Goal: Information Seeking & Learning: Find specific fact

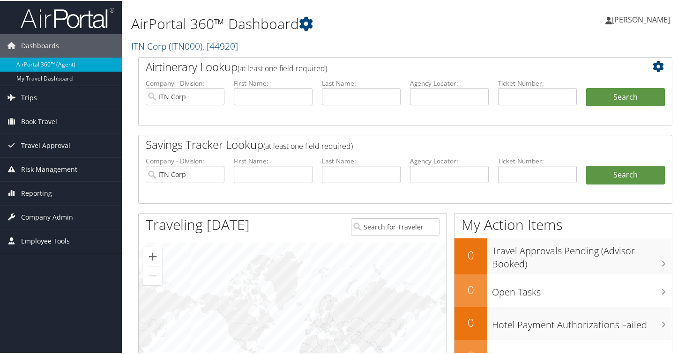
click at [34, 245] on span "Employee Tools" at bounding box center [45, 240] width 49 height 23
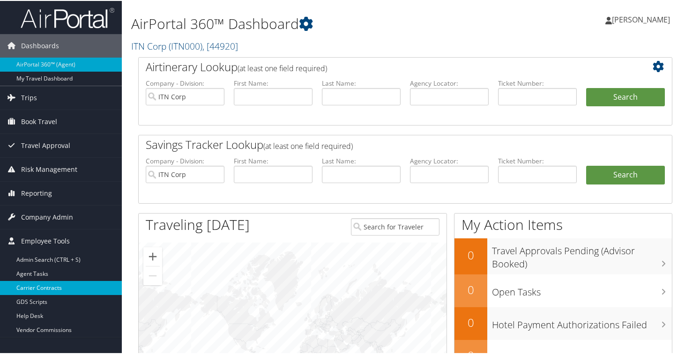
click at [44, 283] on link "Carrier Contracts" at bounding box center [61, 287] width 122 height 14
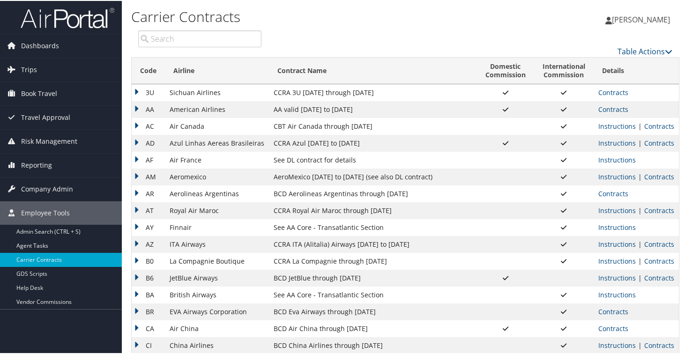
click at [141, 158] on td "AF" at bounding box center [148, 159] width 33 height 17
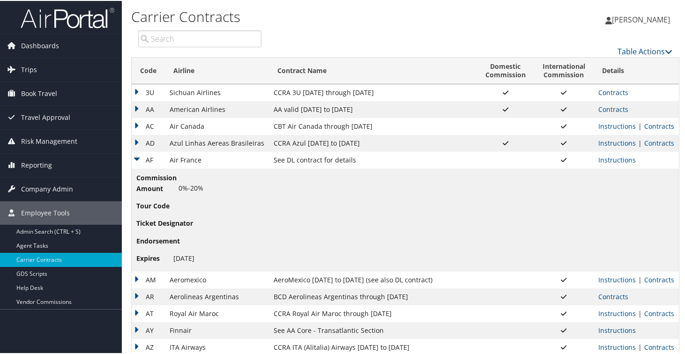
click at [141, 158] on td "AF" at bounding box center [148, 159] width 33 height 17
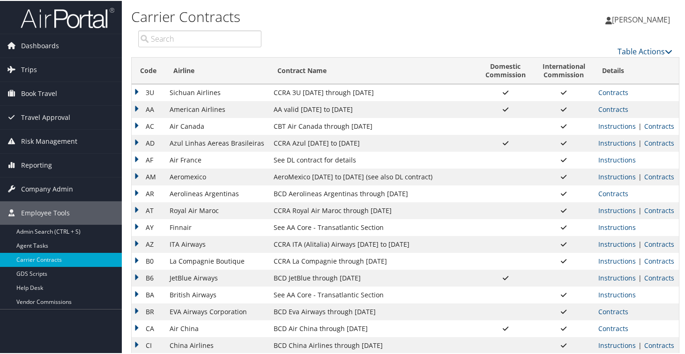
click at [136, 178] on td "AM" at bounding box center [148, 176] width 33 height 17
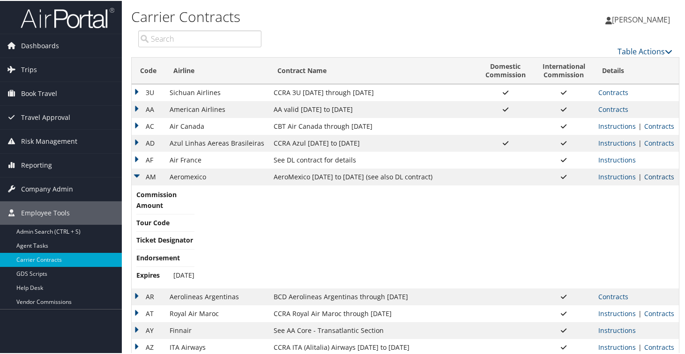
click at [646, 176] on link "Contracts" at bounding box center [659, 175] width 30 height 9
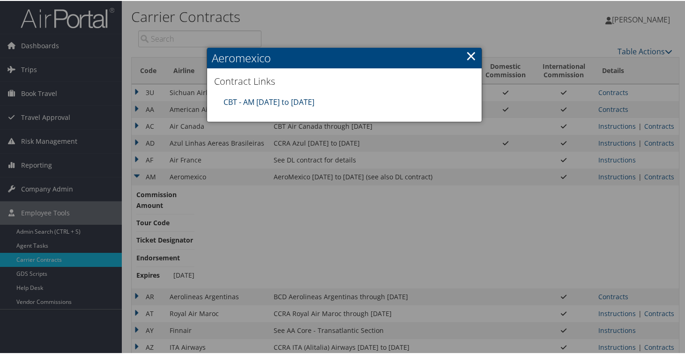
click at [262, 99] on link "CBT - AM 4.1.25 to 3.31.26" at bounding box center [269, 101] width 91 height 10
click at [469, 55] on link "×" at bounding box center [471, 54] width 11 height 19
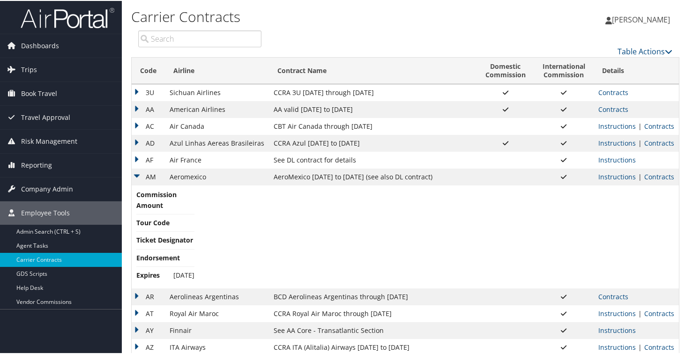
click at [135, 173] on td "AM" at bounding box center [148, 176] width 33 height 17
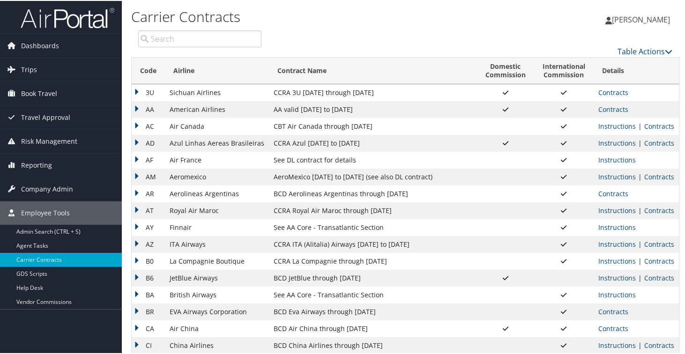
click at [137, 193] on td "AR" at bounding box center [148, 193] width 33 height 17
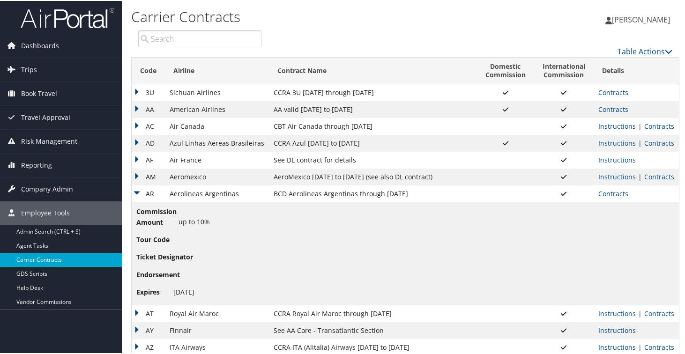
click at [611, 195] on link "Contracts" at bounding box center [613, 192] width 30 height 9
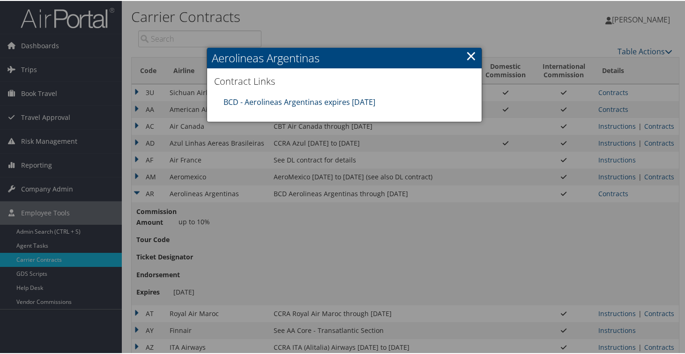
click at [339, 104] on link "BCD - Aerolineas Argentinas expires 12.31.25" at bounding box center [300, 101] width 152 height 10
click at [469, 55] on link "×" at bounding box center [471, 54] width 11 height 19
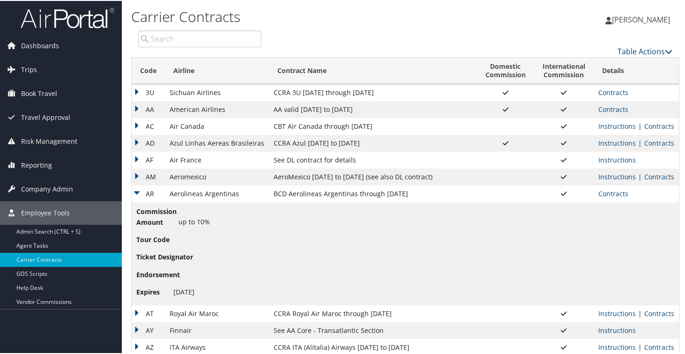
click at [134, 191] on td "AR" at bounding box center [148, 193] width 33 height 17
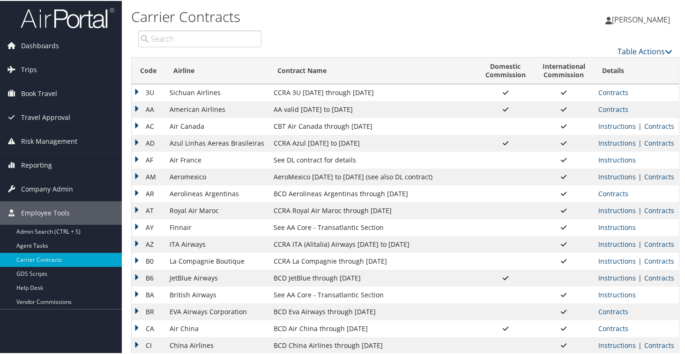
click at [135, 209] on td "AT" at bounding box center [148, 209] width 33 height 17
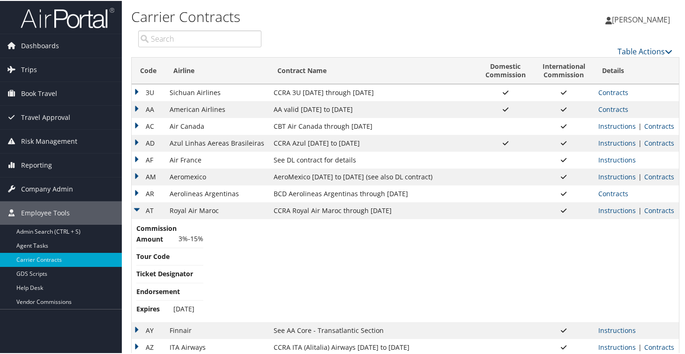
click at [656, 208] on link "Contracts" at bounding box center [659, 209] width 30 height 9
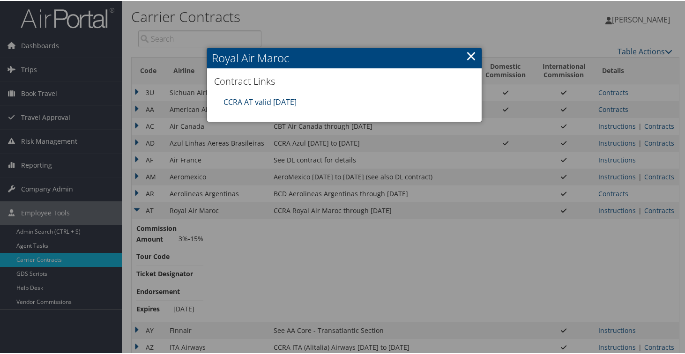
click at [279, 102] on link "CCRA AT valid 31DEC25" at bounding box center [260, 101] width 73 height 10
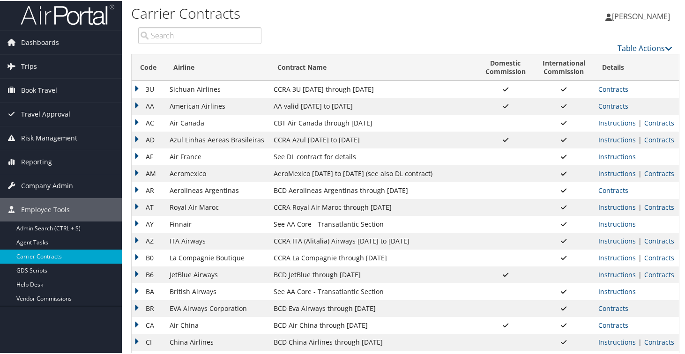
scroll to position [7, 0]
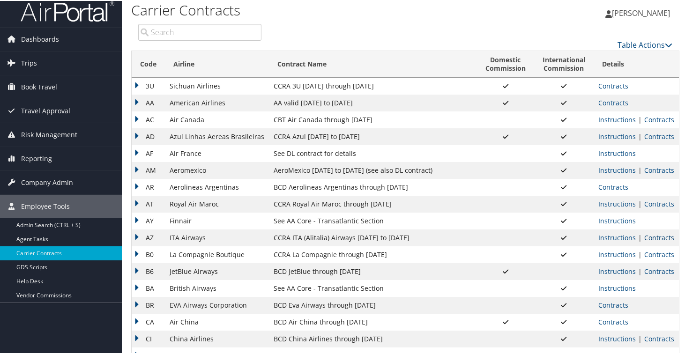
click at [650, 238] on link "Contracts" at bounding box center [659, 236] width 30 height 9
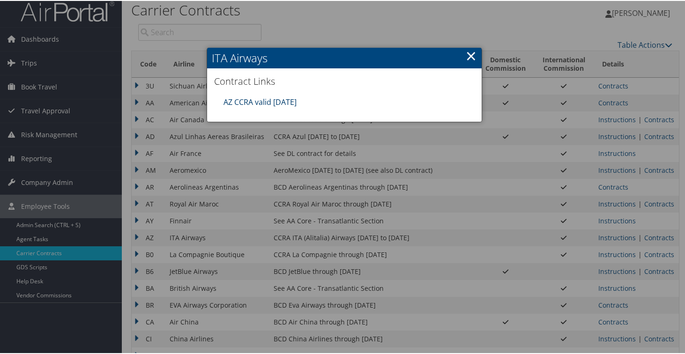
click at [247, 101] on link "AZ CCRA valid [DATE]" at bounding box center [260, 101] width 73 height 10
click at [468, 53] on link "×" at bounding box center [471, 54] width 11 height 19
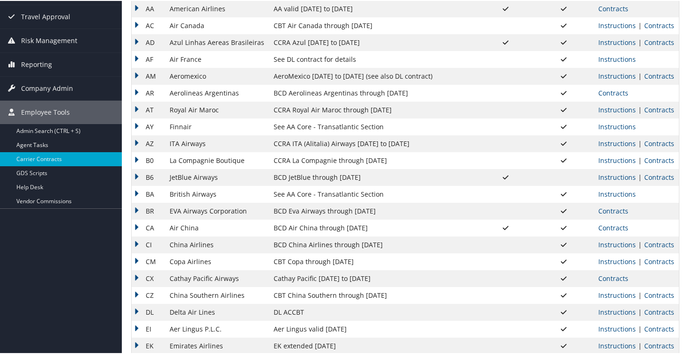
scroll to position [106, 0]
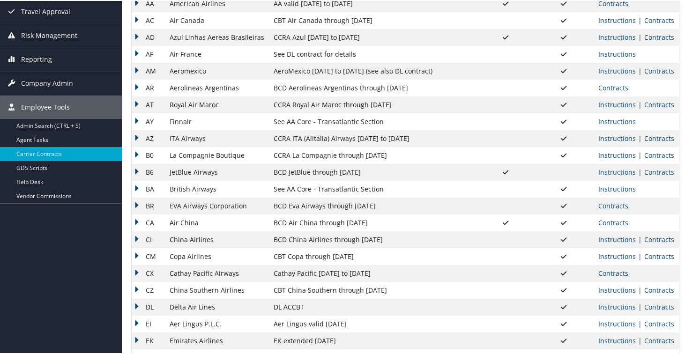
click at [136, 153] on td "B0" at bounding box center [148, 154] width 33 height 17
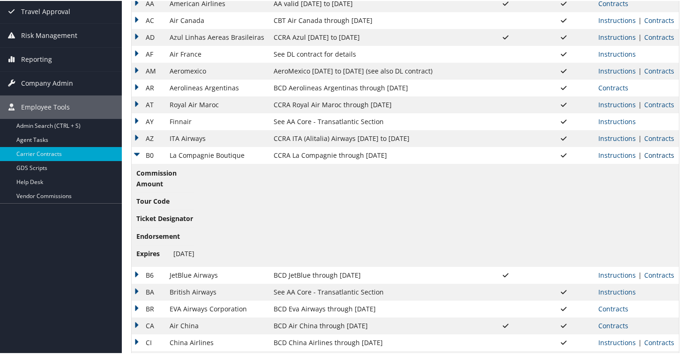
click at [664, 156] on link "Contracts" at bounding box center [659, 154] width 30 height 9
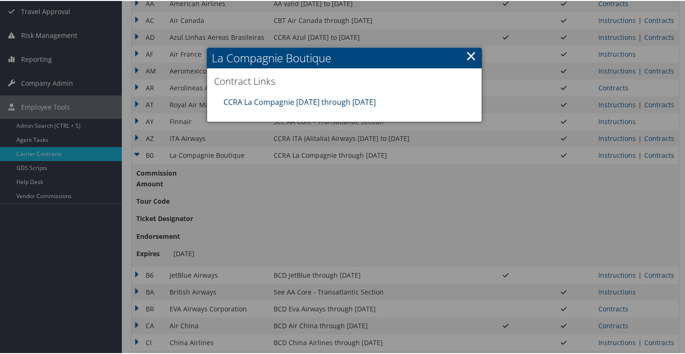
click at [250, 99] on link "CCRA La Compagnie [DATE] through [DATE]" at bounding box center [300, 101] width 152 height 10
click at [466, 51] on link "×" at bounding box center [471, 54] width 11 height 19
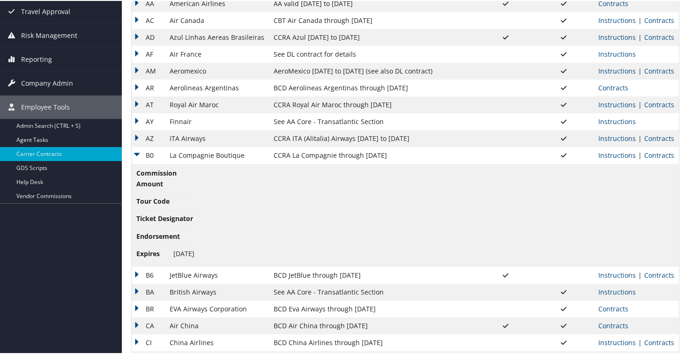
click at [134, 153] on td "B0" at bounding box center [148, 154] width 33 height 17
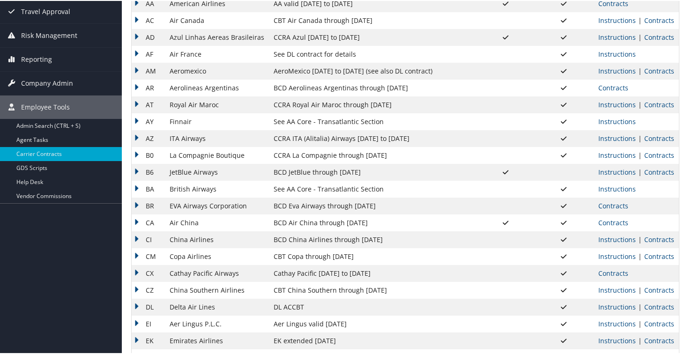
click at [136, 172] on td "B6" at bounding box center [148, 171] width 33 height 17
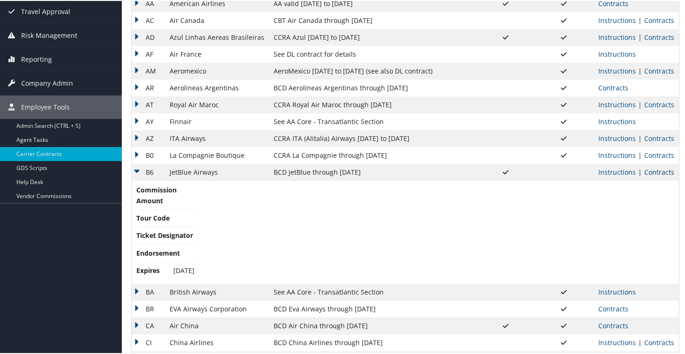
click at [658, 173] on link "Contracts" at bounding box center [659, 171] width 30 height 9
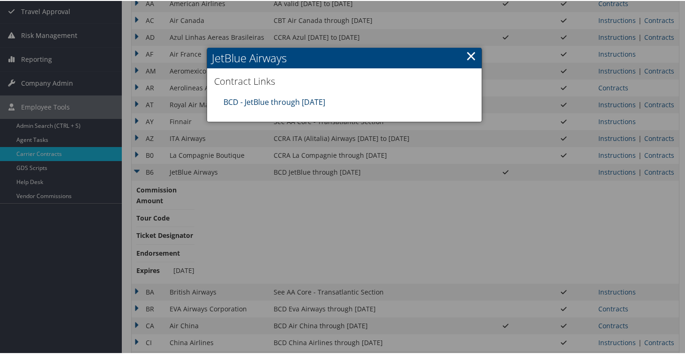
click at [255, 100] on link "BCD - JetBlue through [DATE]" at bounding box center [275, 101] width 102 height 10
click at [469, 54] on link "×" at bounding box center [471, 54] width 11 height 19
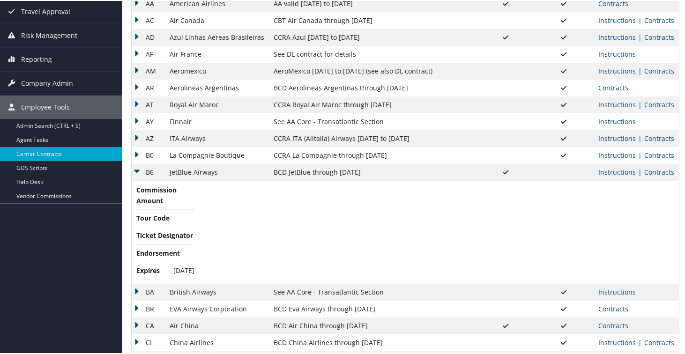
click at [138, 171] on td "B6" at bounding box center [148, 171] width 33 height 17
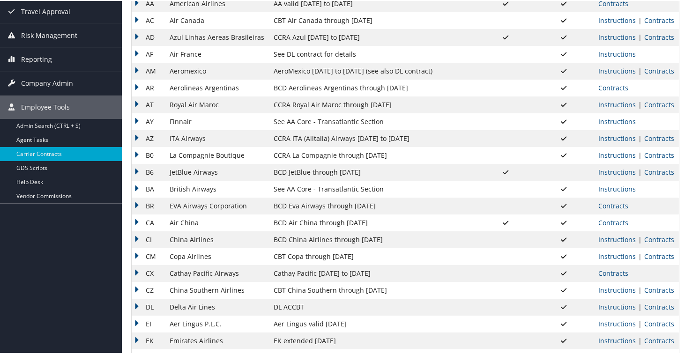
click at [137, 189] on td "BA" at bounding box center [148, 188] width 33 height 17
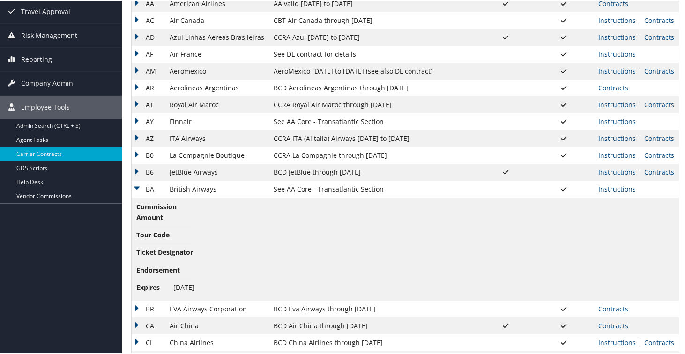
click at [611, 191] on link "Instructions" at bounding box center [616, 188] width 37 height 9
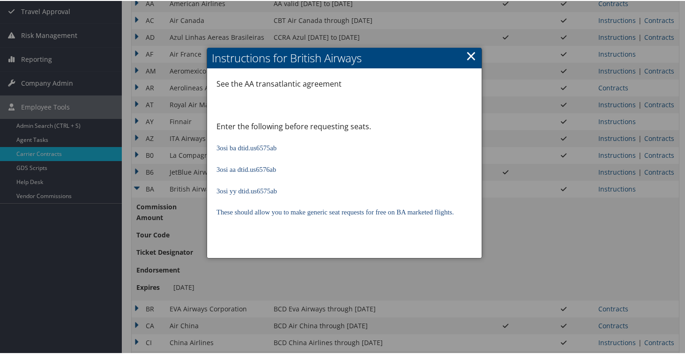
click at [249, 150] on span "3osi ba dtid.us6575ab" at bounding box center [246, 146] width 60 height 7
click at [240, 149] on span "3osi ba dtid.us6575ab" at bounding box center [246, 146] width 60 height 7
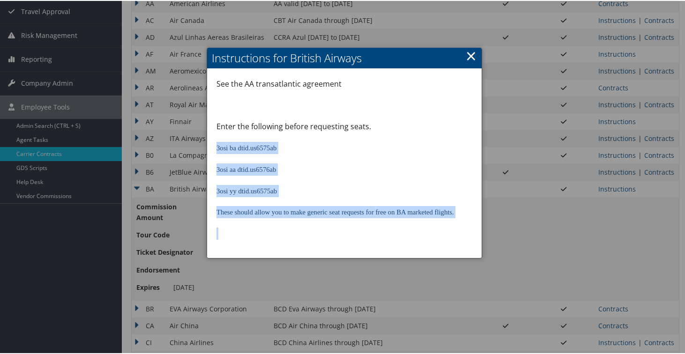
drag, startPoint x: 216, startPoint y: 147, endPoint x: 275, endPoint y: 235, distance: 105.4
click at [275, 235] on div "See the AA transatlantic agreement Enter the following before requesting seats.…" at bounding box center [344, 163] width 275 height 190
click at [297, 196] on p "3osi yy dtid.us6575ab" at bounding box center [344, 190] width 256 height 12
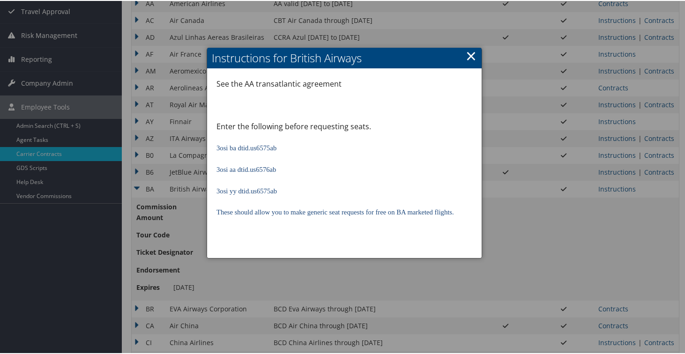
click at [470, 54] on link "×" at bounding box center [471, 54] width 11 height 19
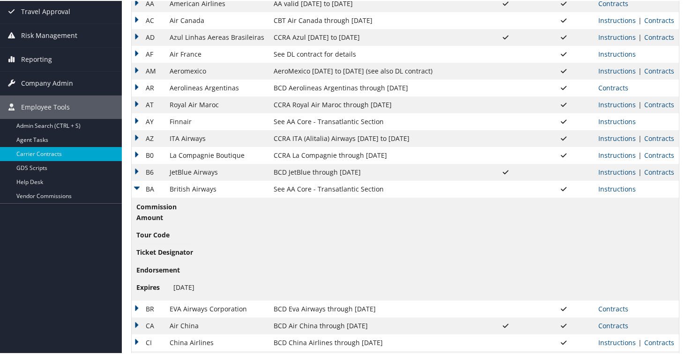
click at [137, 190] on td "BA" at bounding box center [148, 188] width 33 height 17
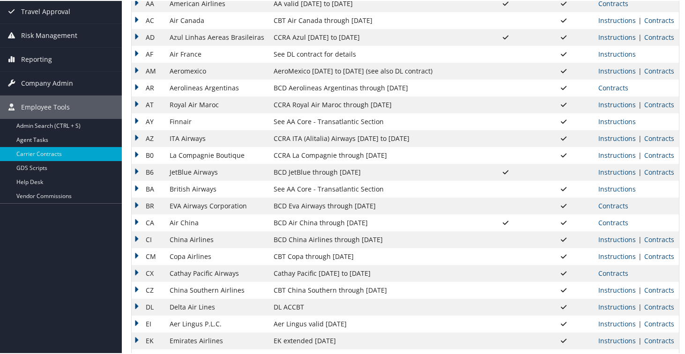
click at [136, 201] on td "BR" at bounding box center [148, 205] width 33 height 17
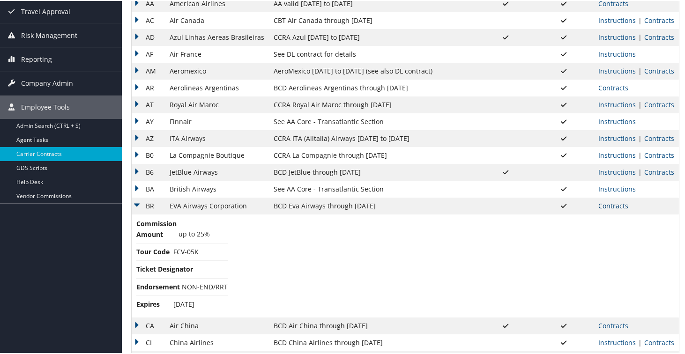
click at [616, 207] on link "Contracts" at bounding box center [613, 205] width 30 height 9
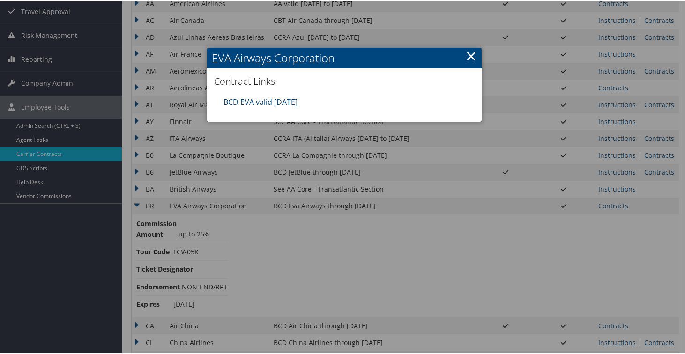
click at [285, 101] on link "BCD EVA valid [DATE]" at bounding box center [261, 101] width 74 height 10
click at [470, 56] on link "×" at bounding box center [471, 54] width 11 height 19
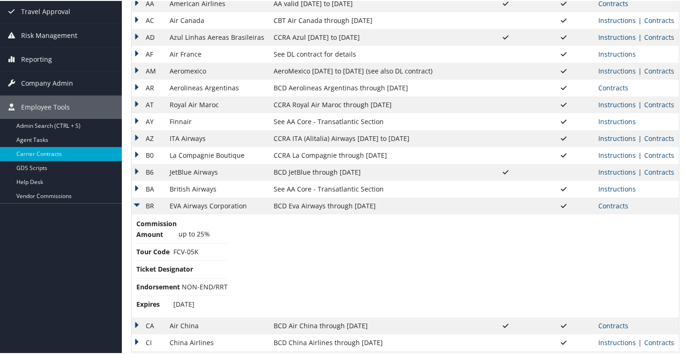
click at [137, 205] on td "BR" at bounding box center [148, 205] width 33 height 17
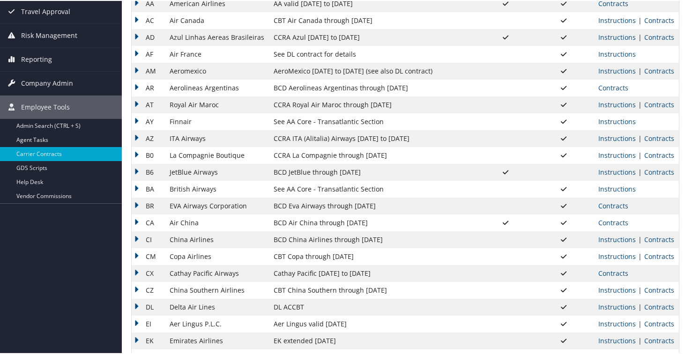
click at [140, 222] on td "CA" at bounding box center [148, 222] width 33 height 17
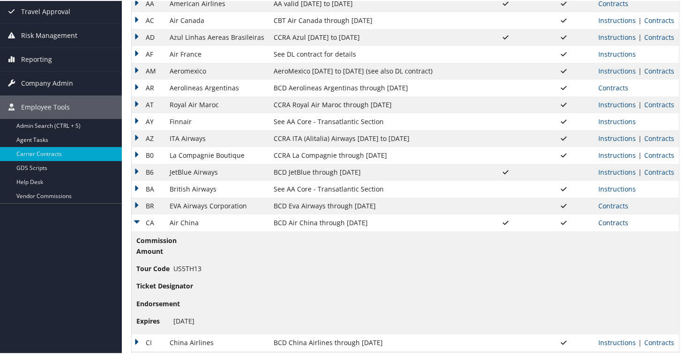
click at [607, 224] on link "Contracts" at bounding box center [613, 221] width 30 height 9
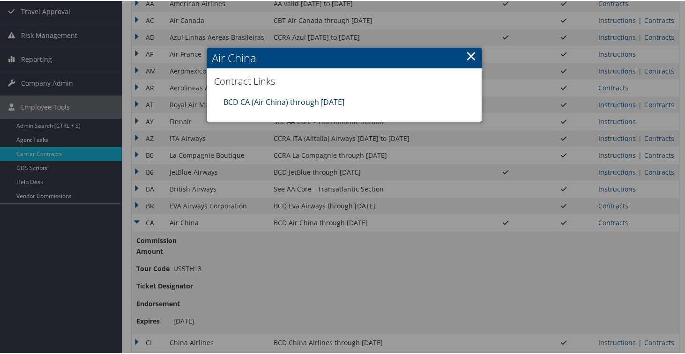
click at [305, 105] on link "BCD CA (Air China) through [DATE]" at bounding box center [284, 101] width 121 height 10
click at [469, 56] on link "×" at bounding box center [471, 54] width 11 height 19
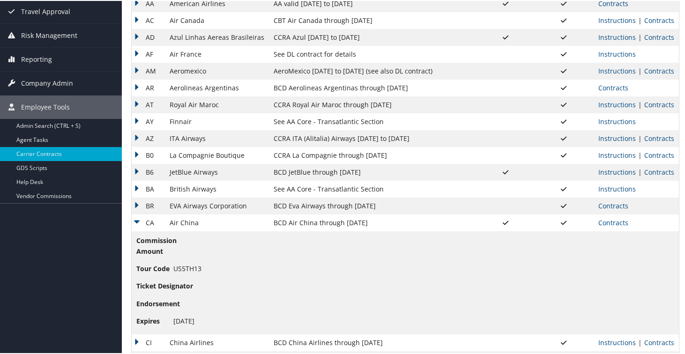
click at [136, 222] on td "CA" at bounding box center [148, 222] width 33 height 17
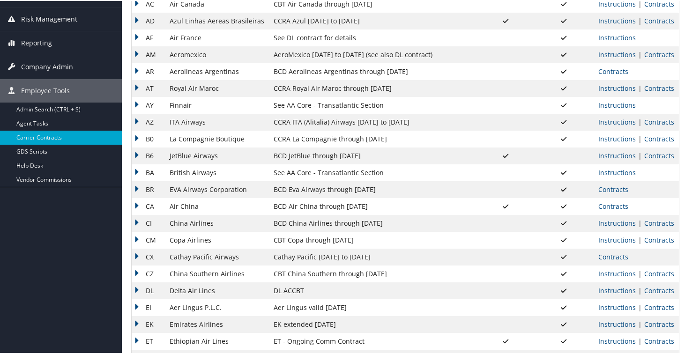
scroll to position [124, 0]
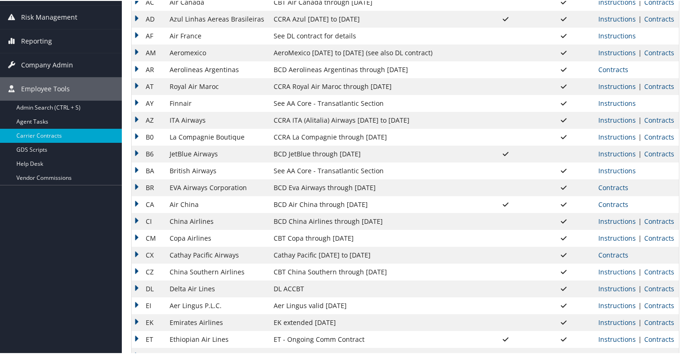
click at [137, 217] on td "CI" at bounding box center [148, 220] width 33 height 17
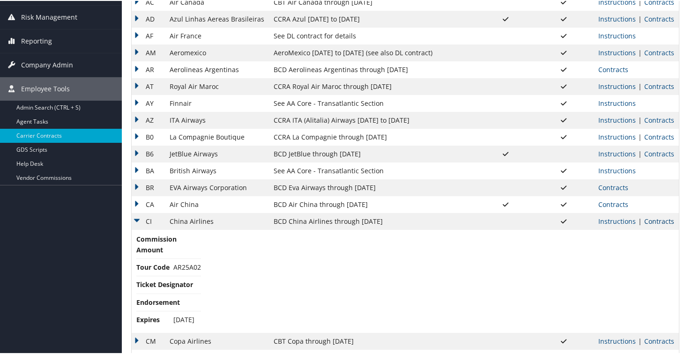
click at [659, 220] on link "Contracts" at bounding box center [659, 220] width 30 height 9
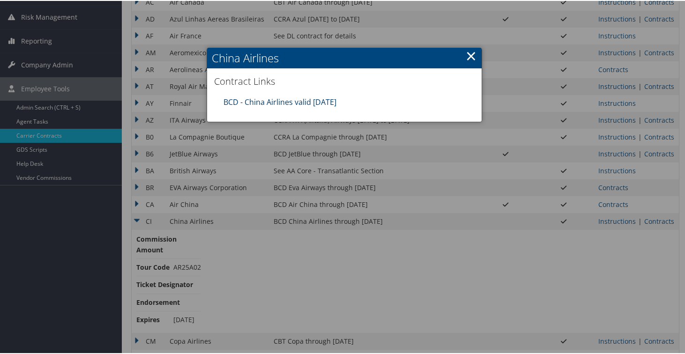
click at [274, 103] on link "BCD - China Airlines valid [DATE]" at bounding box center [280, 101] width 113 height 10
click at [467, 56] on link "×" at bounding box center [471, 54] width 11 height 19
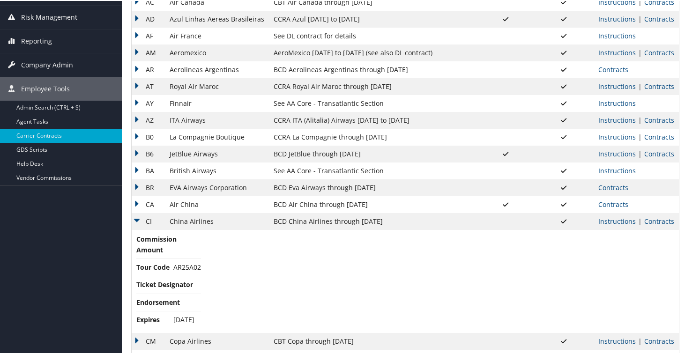
click at [135, 217] on td "CI" at bounding box center [148, 220] width 33 height 17
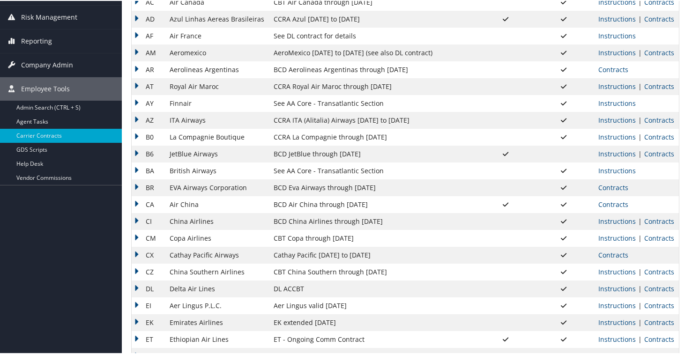
click at [138, 236] on td "CM" at bounding box center [148, 237] width 33 height 17
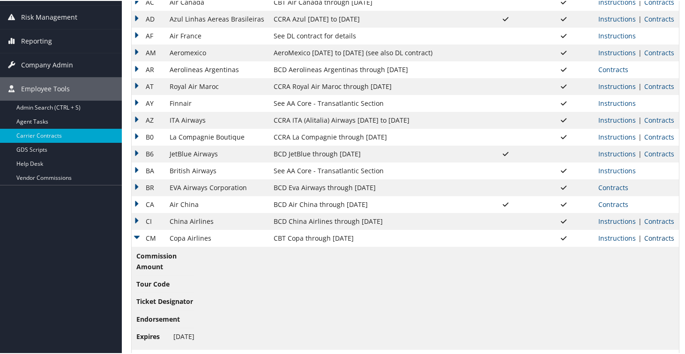
click at [658, 235] on link "Contracts" at bounding box center [659, 237] width 30 height 9
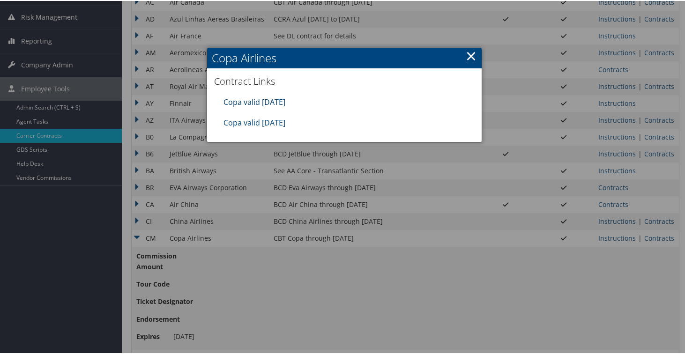
click at [272, 101] on link "Copa valid [DATE]" at bounding box center [255, 101] width 62 height 10
click at [468, 56] on link "×" at bounding box center [471, 54] width 11 height 19
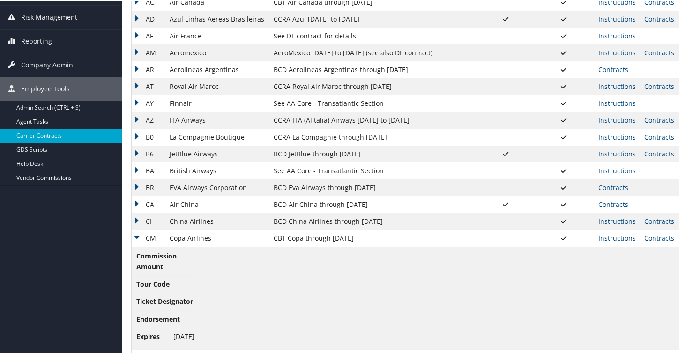
click at [136, 237] on td "CM" at bounding box center [148, 237] width 33 height 17
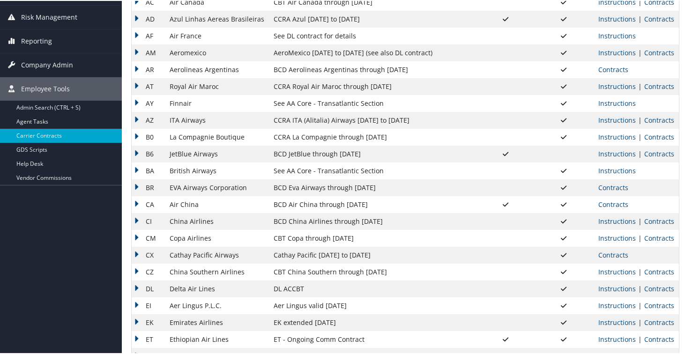
click at [138, 254] on td "CX" at bounding box center [148, 254] width 33 height 17
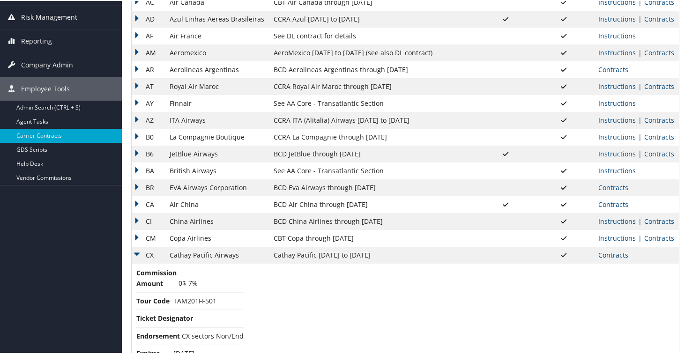
click at [611, 257] on link "Contracts" at bounding box center [613, 254] width 30 height 9
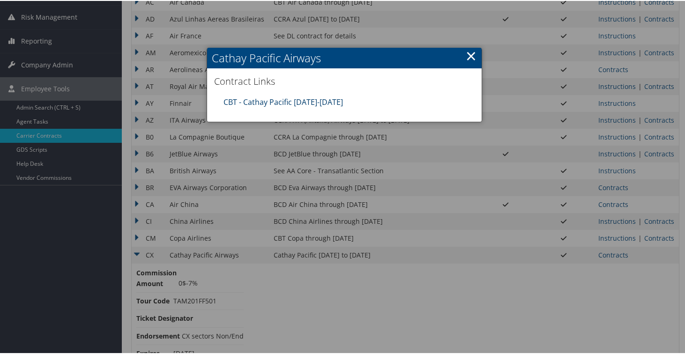
click at [324, 100] on link "CBT - Cathay Pacific [DATE]-[DATE]" at bounding box center [283, 101] width 119 height 10
click at [468, 57] on link "×" at bounding box center [471, 54] width 11 height 19
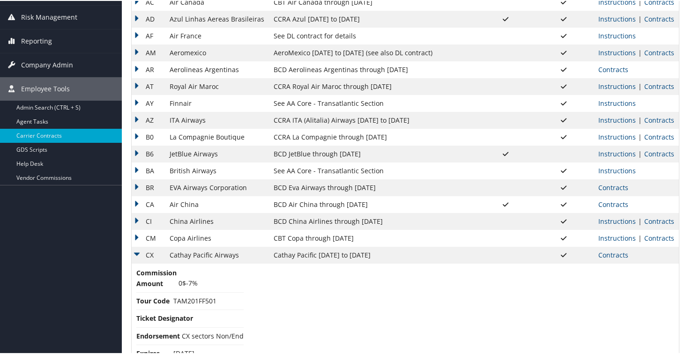
click at [139, 250] on td "CX" at bounding box center [148, 254] width 33 height 17
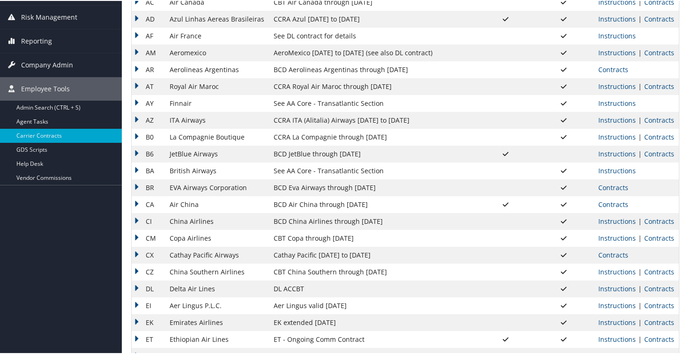
click at [137, 273] on td "CZ" at bounding box center [148, 271] width 33 height 17
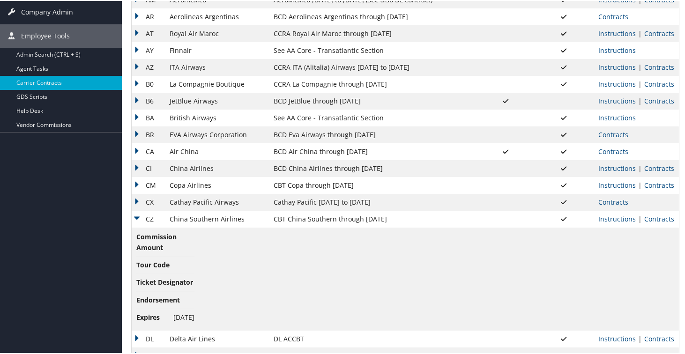
scroll to position [233, 0]
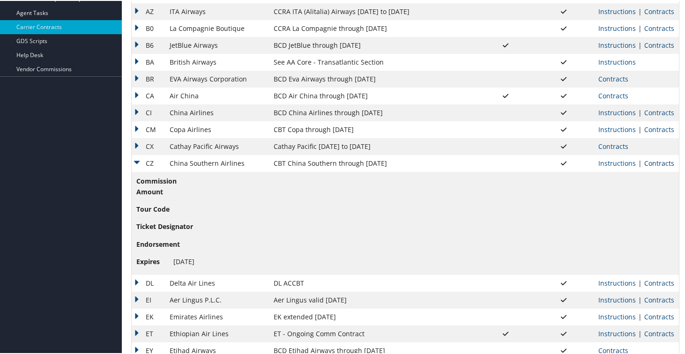
click at [656, 165] on link "Contracts" at bounding box center [659, 162] width 30 height 9
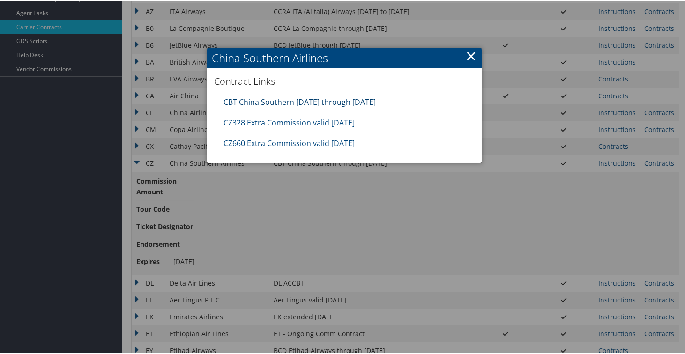
click at [353, 96] on link "CBT China Southern [DATE] through [DATE]" at bounding box center [300, 101] width 152 height 10
click at [467, 58] on link "×" at bounding box center [471, 54] width 11 height 19
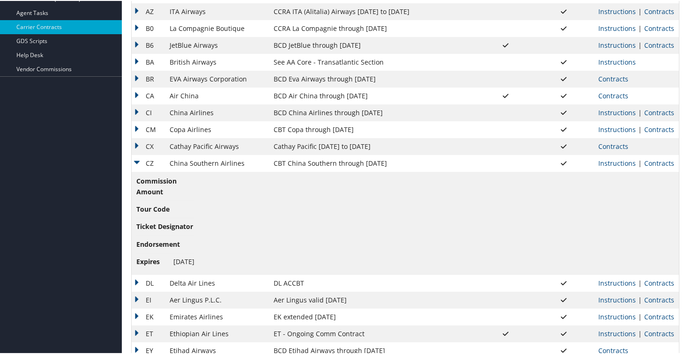
click at [138, 161] on td "CZ" at bounding box center [148, 162] width 33 height 17
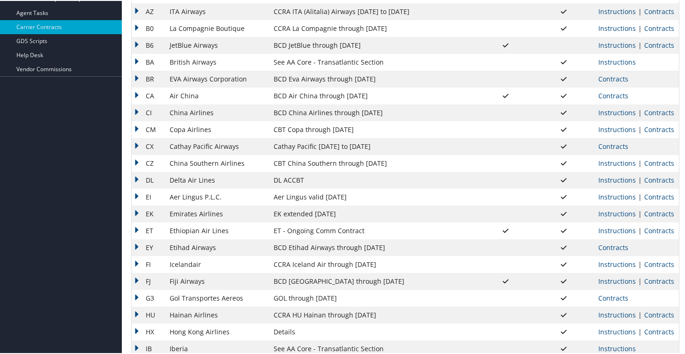
click at [139, 181] on td "DL" at bounding box center [148, 179] width 33 height 17
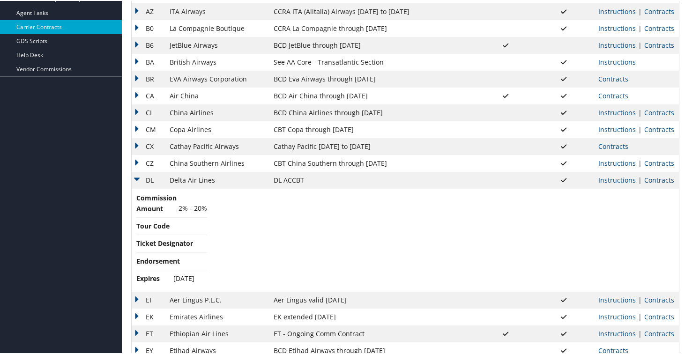
click at [660, 183] on link "Contracts" at bounding box center [659, 179] width 30 height 9
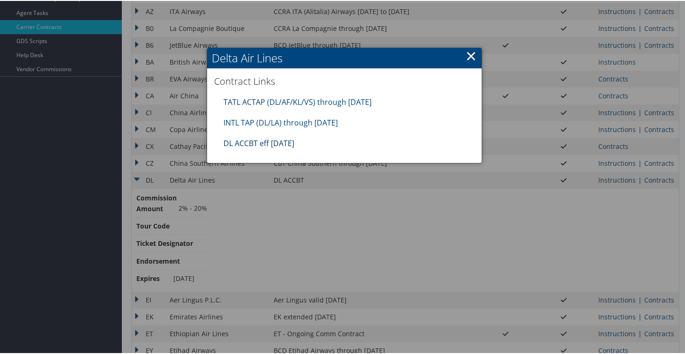
click at [265, 143] on link "DL ACCBT eff [DATE]" at bounding box center [259, 142] width 71 height 10
click at [467, 55] on link "×" at bounding box center [471, 54] width 11 height 19
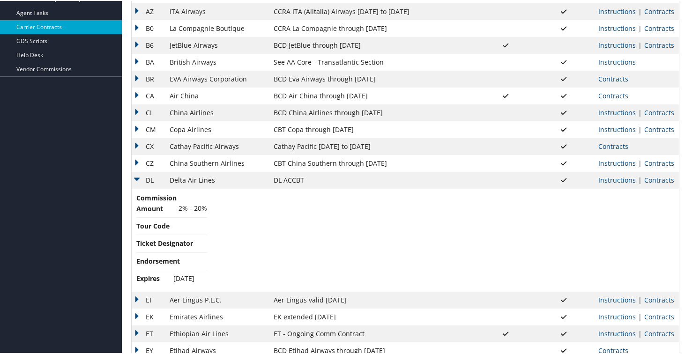
click at [135, 179] on td "DL" at bounding box center [148, 179] width 33 height 17
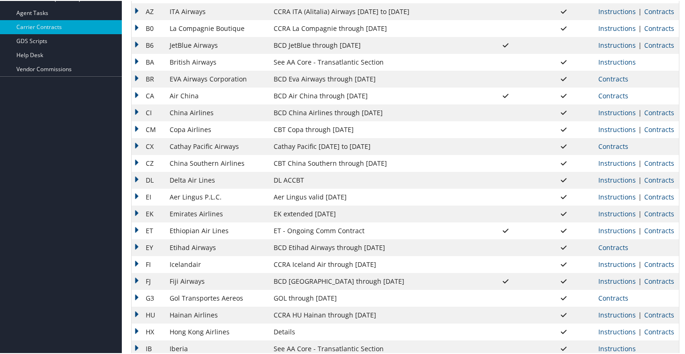
click at [138, 201] on td "EI" at bounding box center [148, 196] width 33 height 17
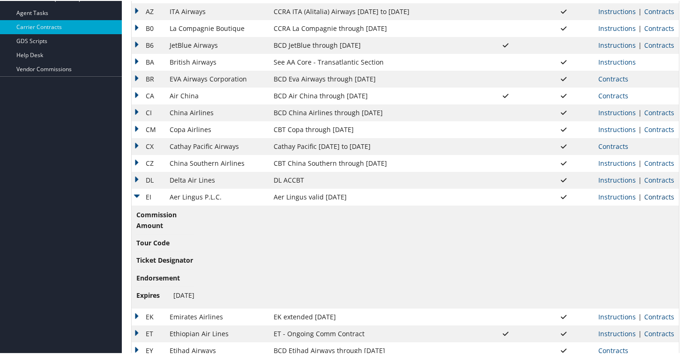
click at [659, 199] on link "Contracts" at bounding box center [659, 196] width 30 height 9
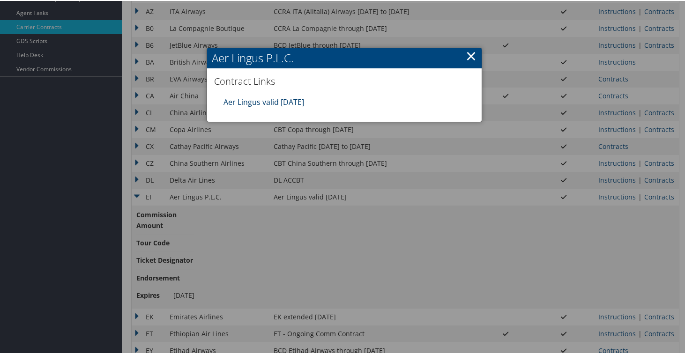
click at [266, 103] on link "Aer Lingus valid [DATE]" at bounding box center [264, 101] width 81 height 10
click at [224, 163] on div at bounding box center [344, 177] width 689 height 354
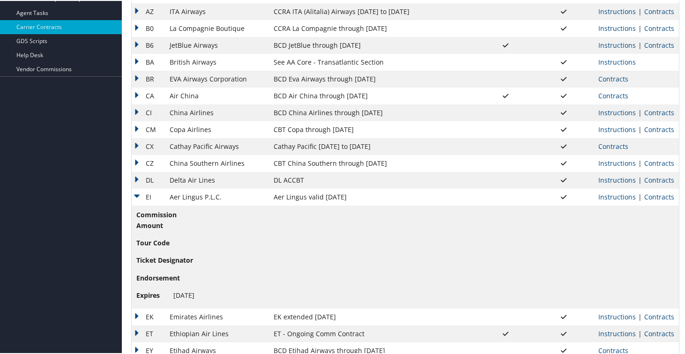
click at [135, 196] on td "EI" at bounding box center [148, 196] width 33 height 17
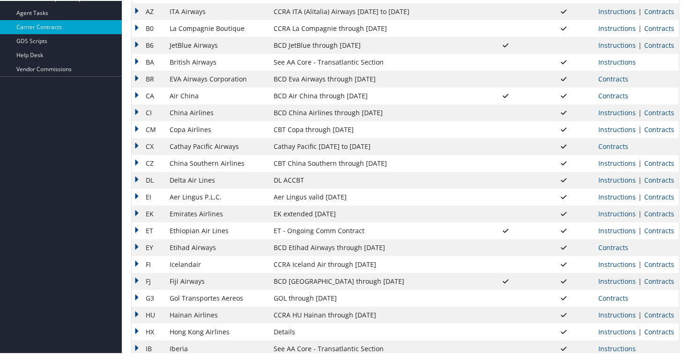
click at [135, 215] on td "EK" at bounding box center [148, 213] width 33 height 17
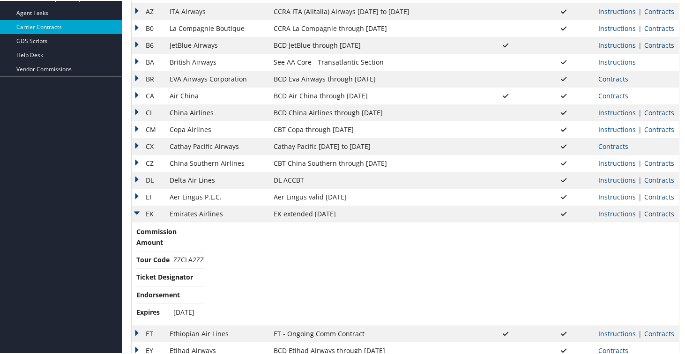
click at [646, 211] on link "Contracts" at bounding box center [659, 213] width 30 height 9
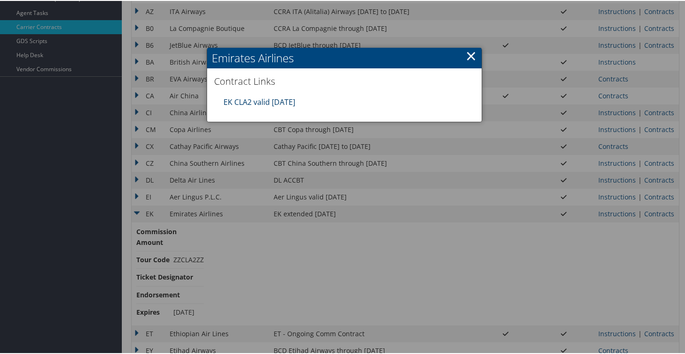
click at [278, 105] on link "EK CLA2 valid [DATE]" at bounding box center [260, 101] width 72 height 10
click at [468, 56] on link "×" at bounding box center [471, 54] width 11 height 19
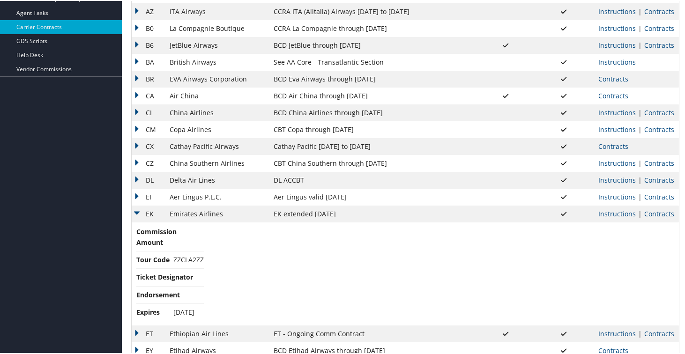
click at [139, 213] on td "EK" at bounding box center [148, 213] width 33 height 17
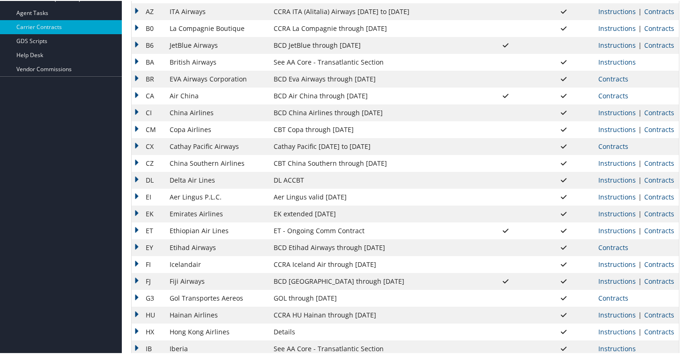
click at [137, 229] on td "ET" at bounding box center [148, 230] width 33 height 17
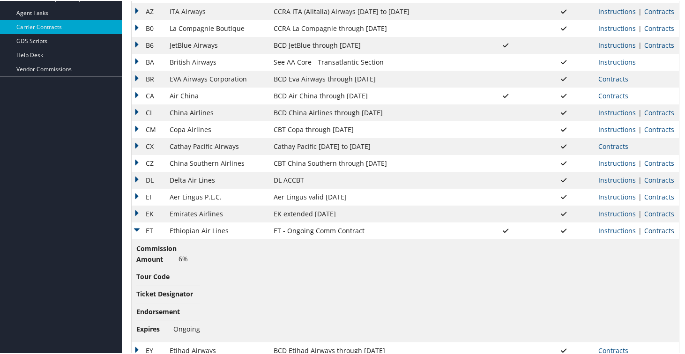
click at [648, 229] on link "Contracts" at bounding box center [659, 229] width 30 height 9
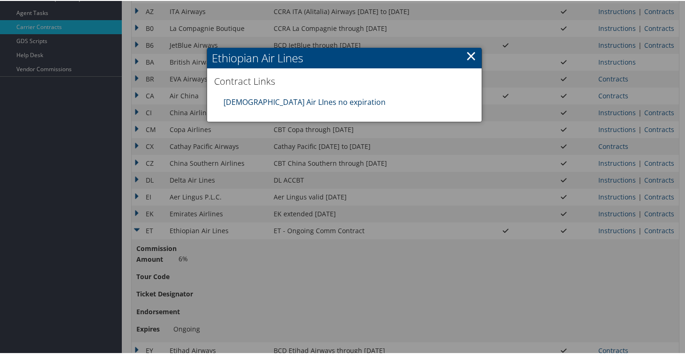
click at [231, 104] on link "[DEMOGRAPHIC_DATA] Air LInes no expiration" at bounding box center [305, 101] width 162 height 10
click at [468, 56] on link "×" at bounding box center [471, 54] width 11 height 19
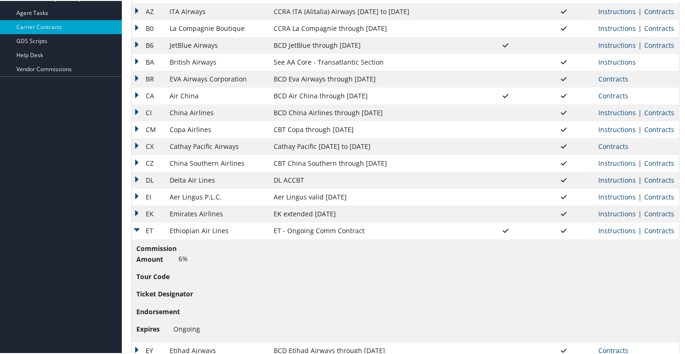
click at [141, 227] on td "ET" at bounding box center [148, 230] width 33 height 17
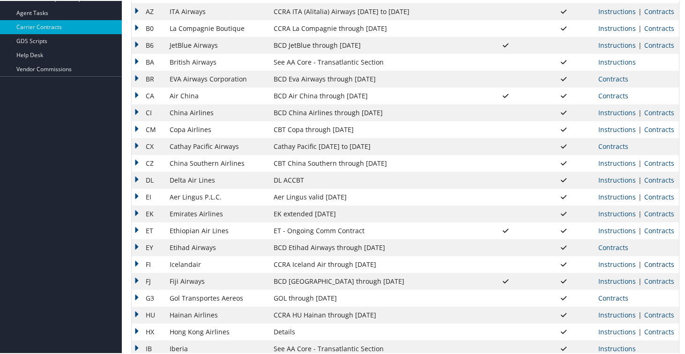
click at [646, 265] on link "Contracts" at bounding box center [659, 263] width 30 height 9
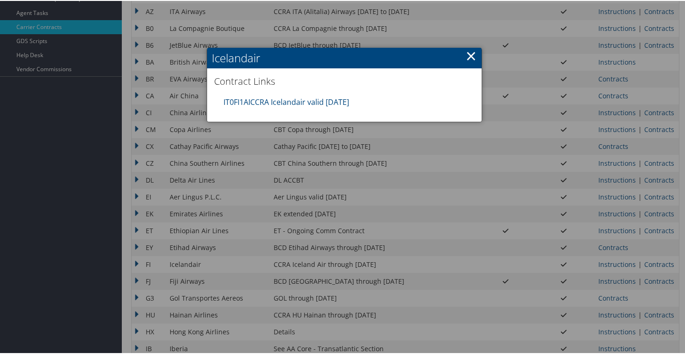
click at [265, 219] on div at bounding box center [344, 177] width 689 height 354
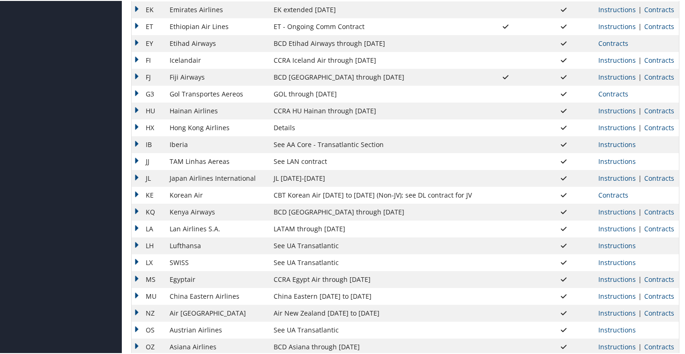
scroll to position [438, 0]
click at [135, 59] on td "FI" at bounding box center [148, 59] width 33 height 17
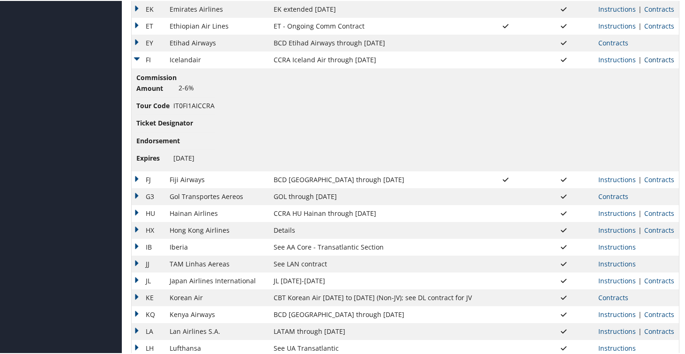
click at [653, 58] on link "Contracts" at bounding box center [659, 58] width 30 height 9
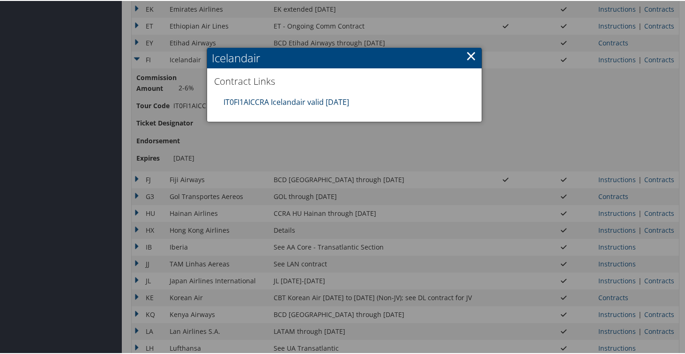
click at [272, 101] on link "IT0FI1AICCRA Icelandair valid [DATE]" at bounding box center [287, 101] width 126 height 10
click at [467, 55] on link "×" at bounding box center [471, 54] width 11 height 19
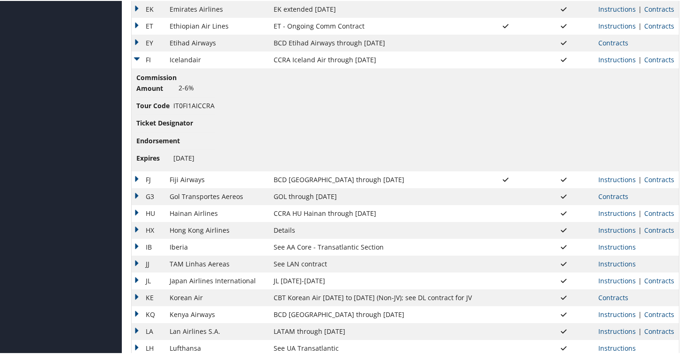
click at [134, 54] on td "FI" at bounding box center [148, 59] width 33 height 17
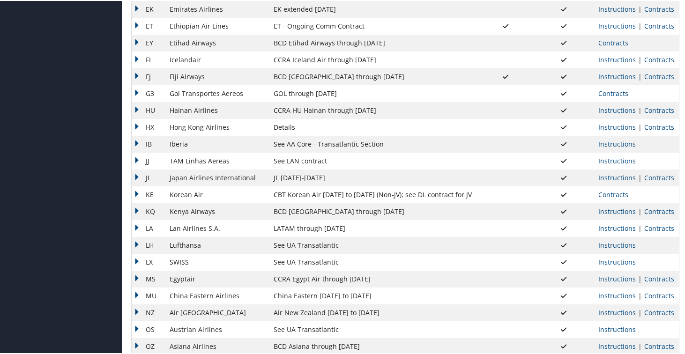
click at [135, 79] on td "FJ" at bounding box center [148, 75] width 33 height 17
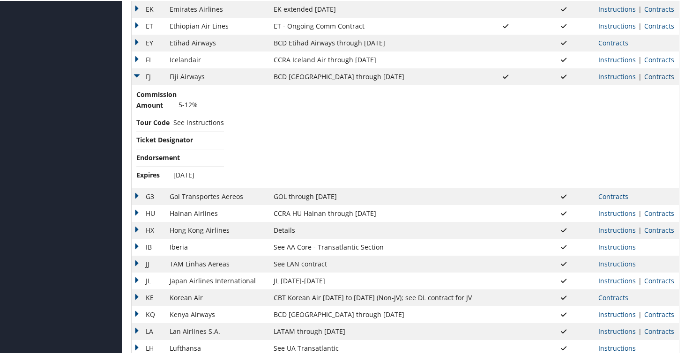
click at [657, 78] on link "Contracts" at bounding box center [659, 75] width 30 height 9
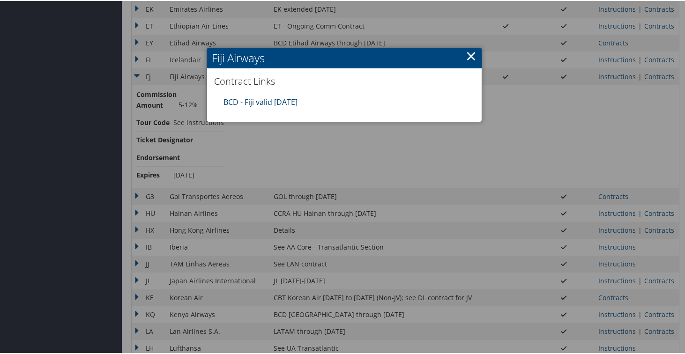
click at [281, 100] on link "BCD - Fiji valid [DATE]" at bounding box center [261, 101] width 74 height 10
click at [467, 54] on link "×" at bounding box center [471, 54] width 11 height 19
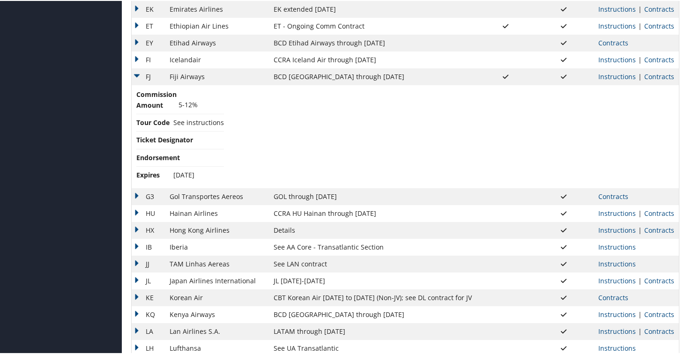
click at [135, 77] on td "FJ" at bounding box center [148, 75] width 33 height 17
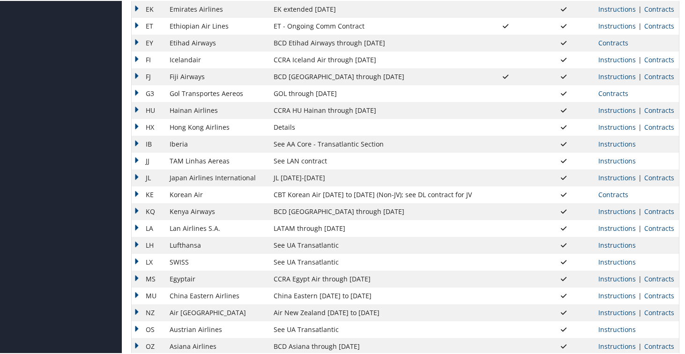
click at [135, 92] on td "G3" at bounding box center [148, 92] width 33 height 17
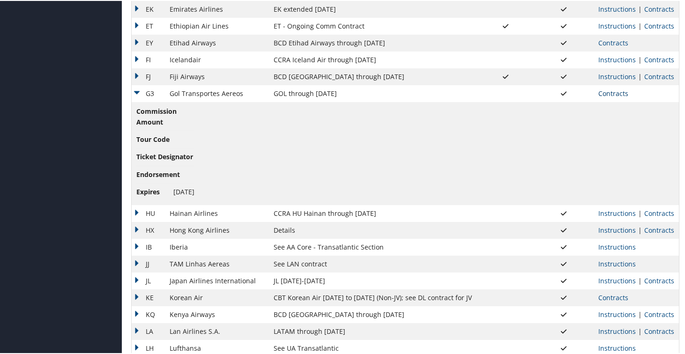
click at [612, 93] on link "Contracts" at bounding box center [613, 92] width 30 height 9
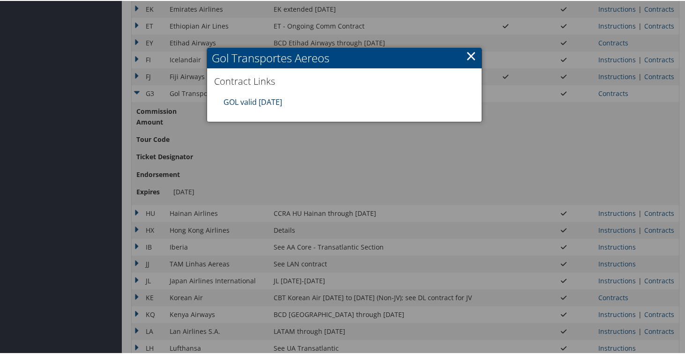
click at [246, 102] on link "GOL valid [DATE]" at bounding box center [253, 101] width 59 height 10
click at [469, 53] on link "×" at bounding box center [471, 54] width 11 height 19
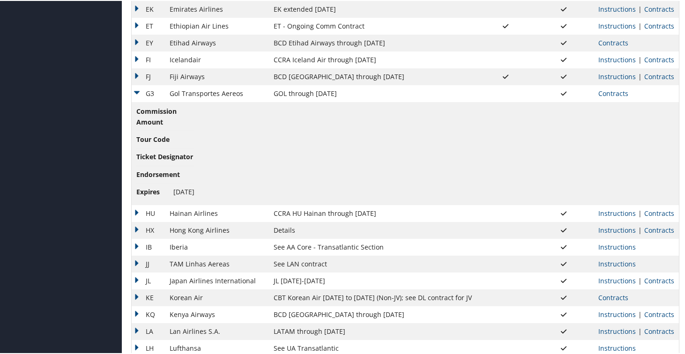
click at [137, 91] on td "G3" at bounding box center [148, 92] width 33 height 17
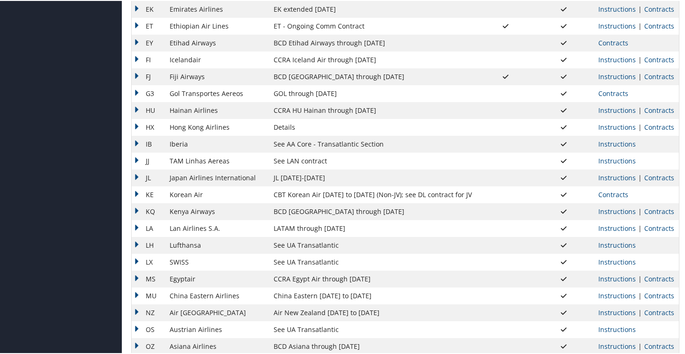
click at [138, 105] on td "HU" at bounding box center [148, 109] width 33 height 17
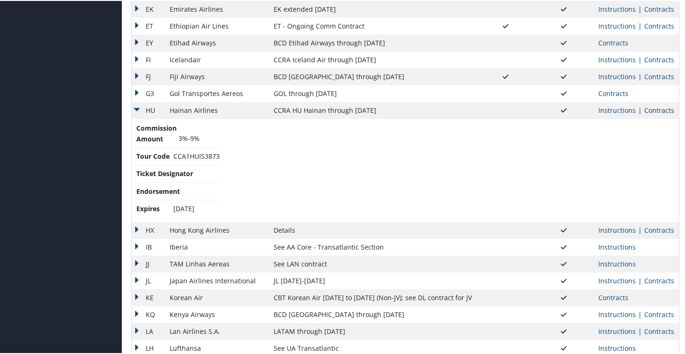
click at [647, 112] on link "Contracts" at bounding box center [659, 109] width 30 height 9
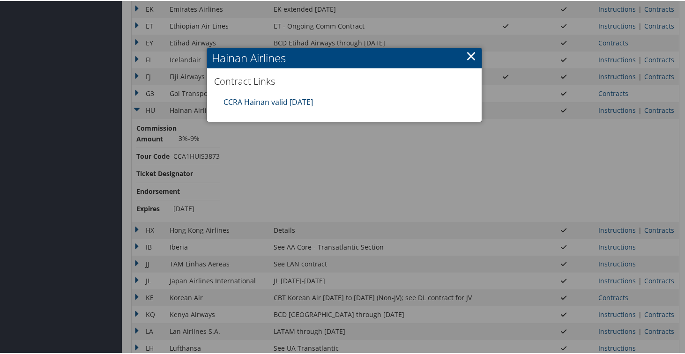
click at [264, 102] on link "CCRA Hainan valid [DATE]" at bounding box center [268, 101] width 89 height 10
click at [469, 54] on link "×" at bounding box center [471, 54] width 11 height 19
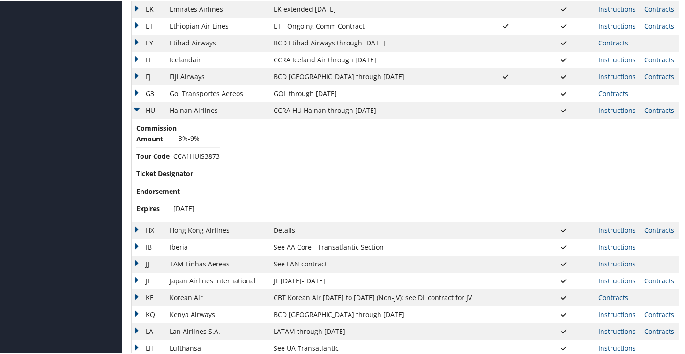
click at [137, 111] on td "HU" at bounding box center [148, 109] width 33 height 17
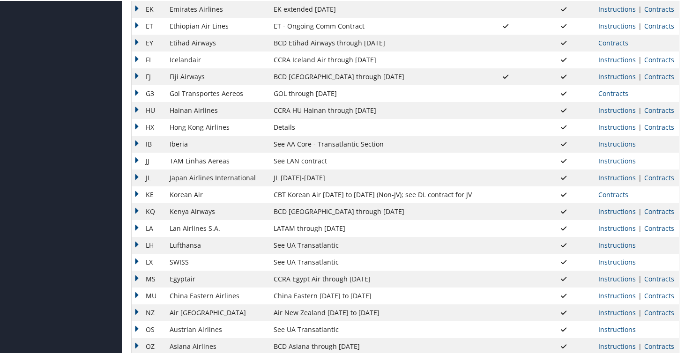
click at [137, 127] on td "HX" at bounding box center [148, 126] width 33 height 17
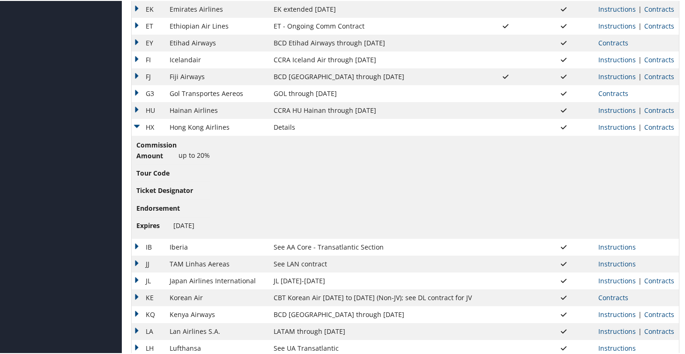
click at [139, 126] on td "HX" at bounding box center [148, 126] width 33 height 17
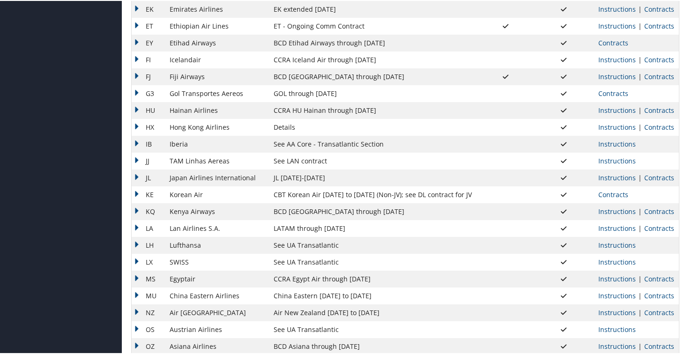
click at [137, 142] on td "IB" at bounding box center [148, 143] width 33 height 17
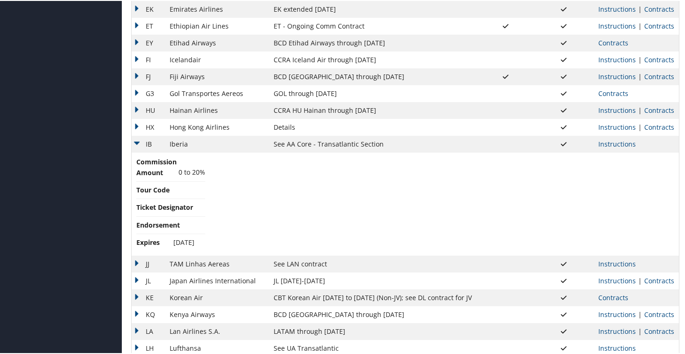
click at [137, 142] on td "IB" at bounding box center [148, 143] width 33 height 17
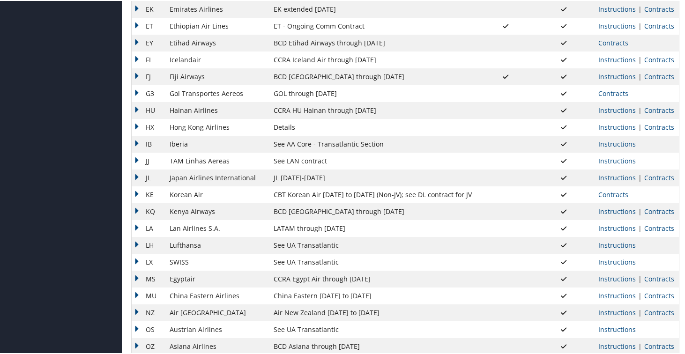
click at [141, 162] on td "JJ" at bounding box center [148, 160] width 33 height 17
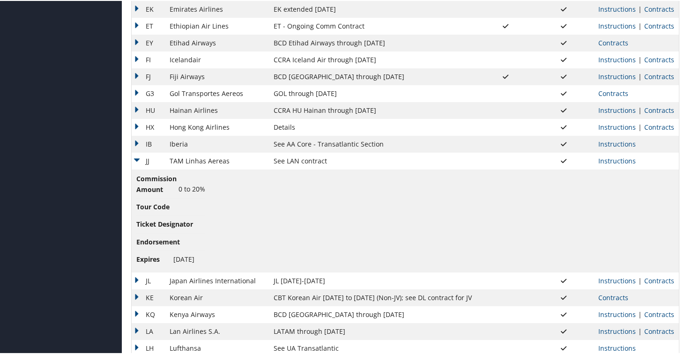
click at [136, 161] on td "JJ" at bounding box center [148, 160] width 33 height 17
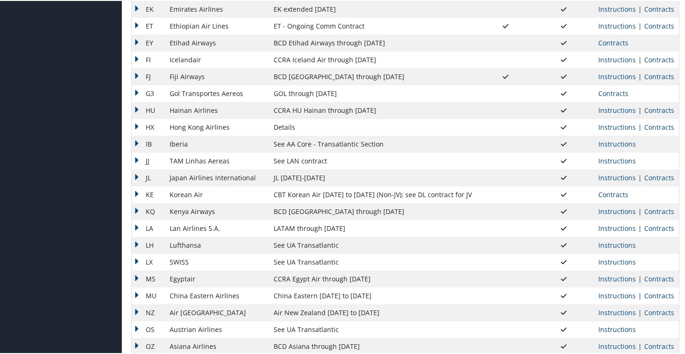
click at [134, 177] on td "JL" at bounding box center [148, 177] width 33 height 17
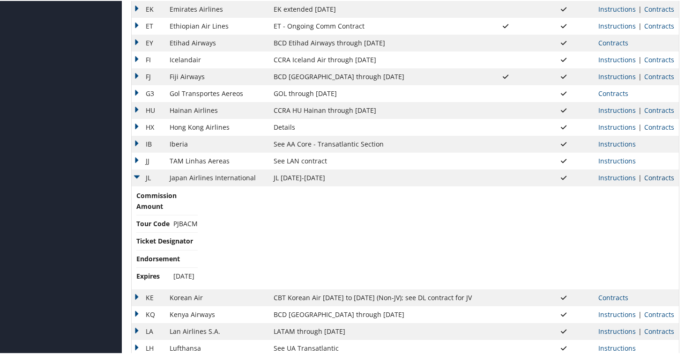
click at [651, 177] on link "Contracts" at bounding box center [659, 176] width 30 height 9
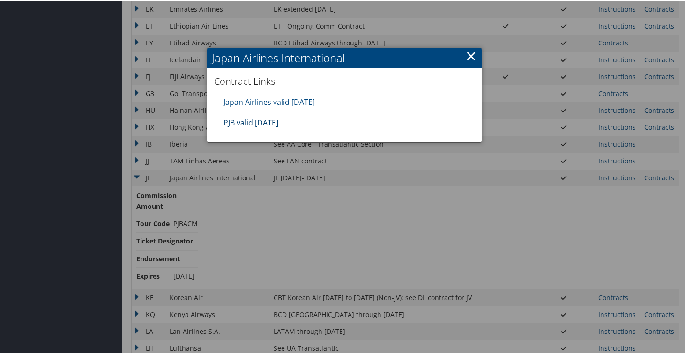
click at [269, 125] on link "PJB valid [DATE]" at bounding box center [251, 122] width 55 height 10
click at [290, 103] on link "Japan Airlines valid [DATE]" at bounding box center [269, 101] width 91 height 10
click at [466, 54] on link "×" at bounding box center [471, 54] width 11 height 19
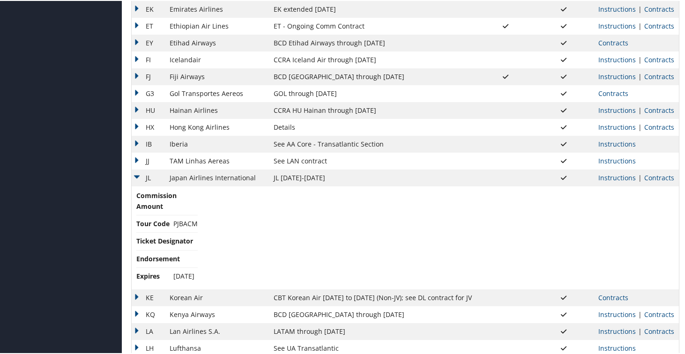
click at [137, 177] on td "JL" at bounding box center [148, 177] width 33 height 17
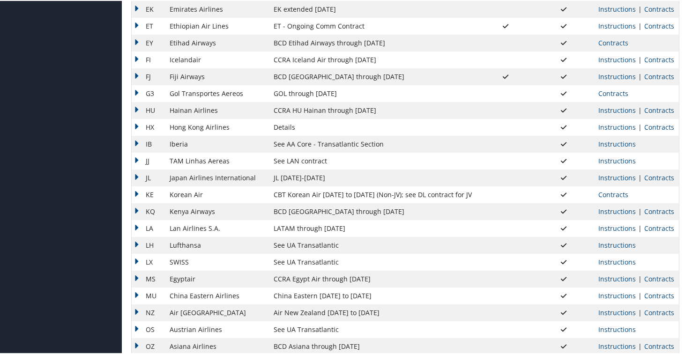
click at [136, 194] on td "KE" at bounding box center [148, 194] width 33 height 17
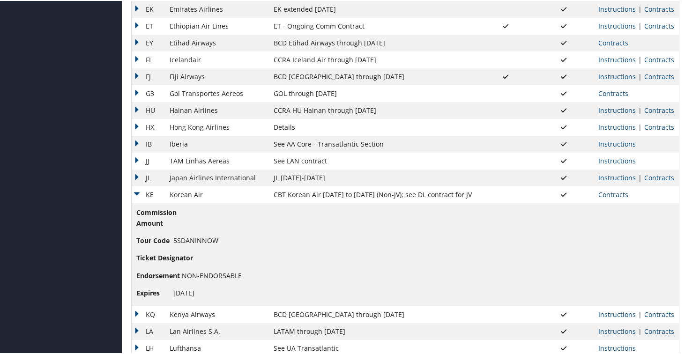
click at [609, 193] on link "Contracts" at bounding box center [613, 193] width 30 height 9
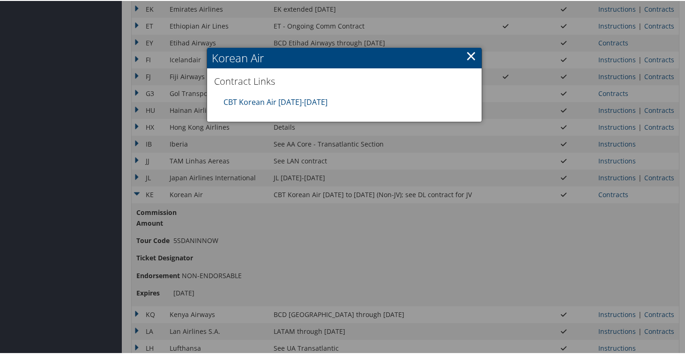
click at [288, 109] on div "CBT Korean Air [DATE]-[DATE]" at bounding box center [344, 101] width 251 height 21
click at [288, 104] on link "CBT Korean Air [DATE]-[DATE]" at bounding box center [276, 101] width 104 height 10
click at [466, 53] on link "×" at bounding box center [471, 54] width 11 height 19
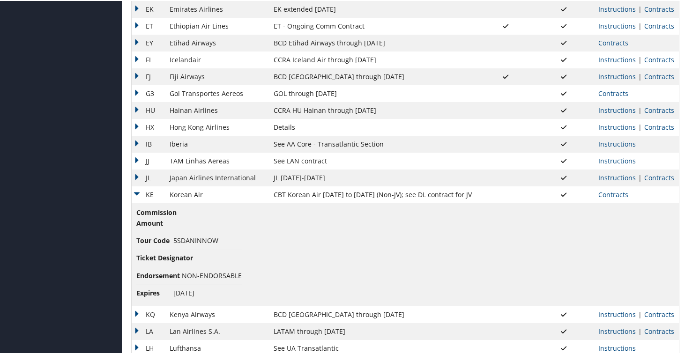
click at [134, 192] on td "KE" at bounding box center [148, 194] width 33 height 17
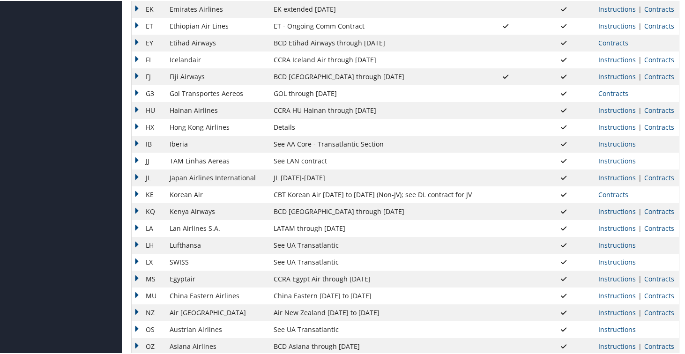
click at [137, 206] on td "KQ" at bounding box center [148, 210] width 33 height 17
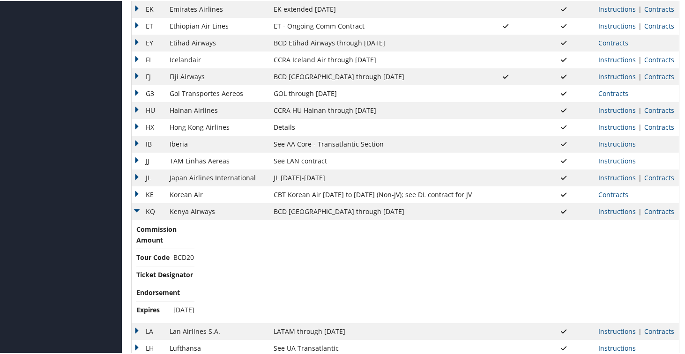
click at [137, 206] on td "KQ" at bounding box center [148, 210] width 33 height 17
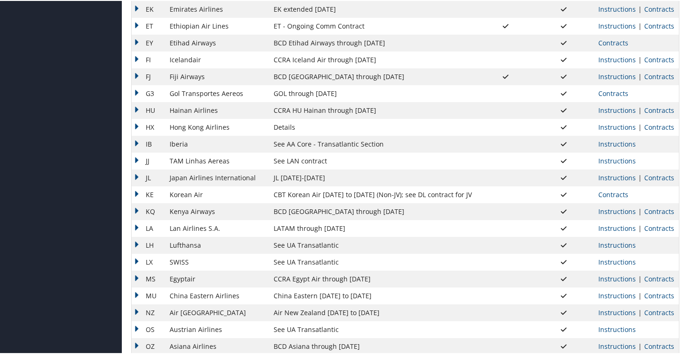
click at [137, 228] on td "LA" at bounding box center [148, 227] width 33 height 17
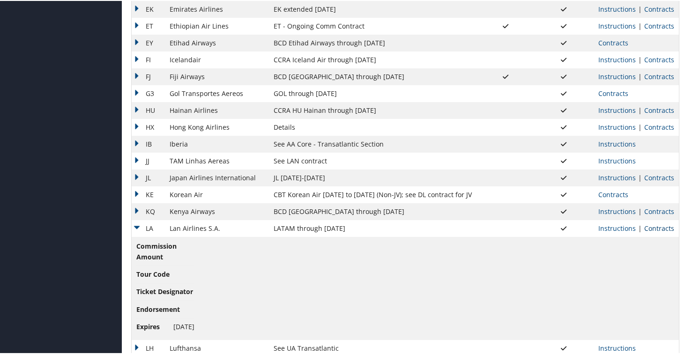
click at [652, 225] on link "Contracts" at bounding box center [659, 227] width 30 height 9
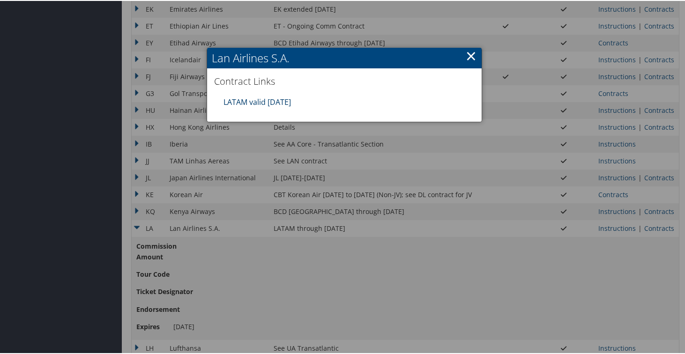
click at [283, 101] on link "LATAM valid [DATE]" at bounding box center [257, 101] width 67 height 10
click at [470, 57] on link "×" at bounding box center [471, 54] width 11 height 19
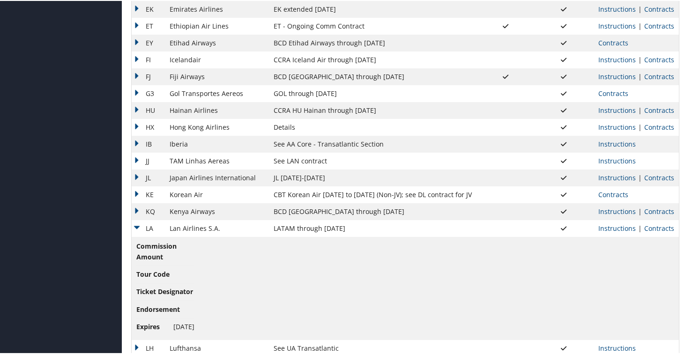
click at [139, 227] on td "LA" at bounding box center [148, 227] width 33 height 17
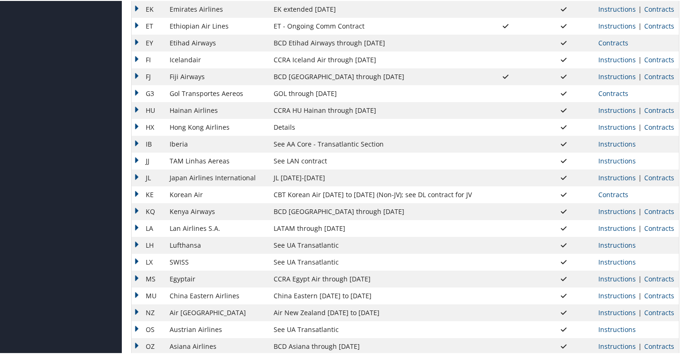
click at [137, 240] on td "LH" at bounding box center [148, 244] width 33 height 17
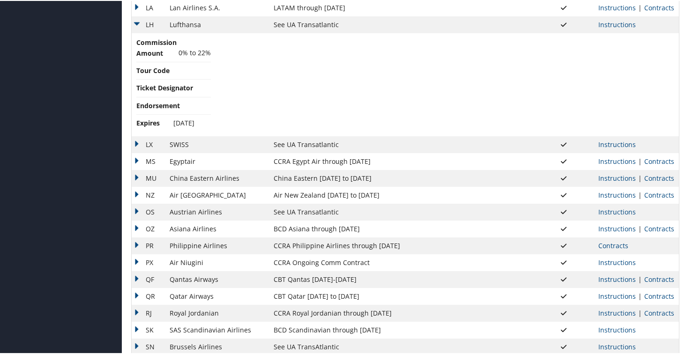
scroll to position [658, 0]
click at [135, 22] on td "LH" at bounding box center [148, 24] width 33 height 17
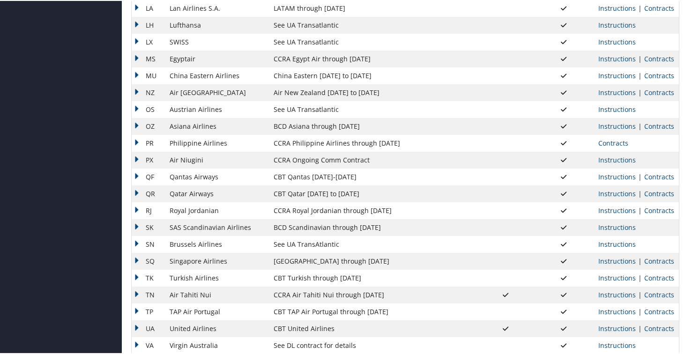
click at [137, 45] on td "LX" at bounding box center [148, 41] width 33 height 17
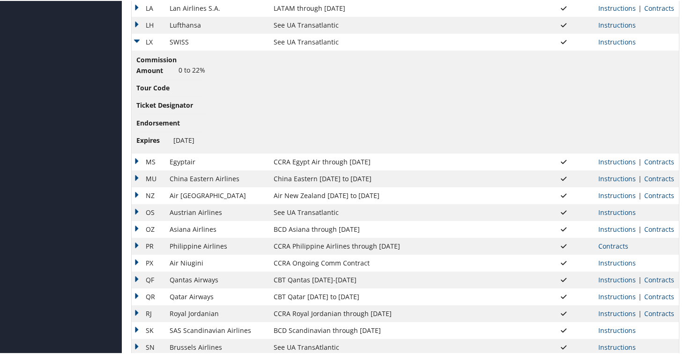
click at [137, 45] on td "LX" at bounding box center [148, 41] width 33 height 17
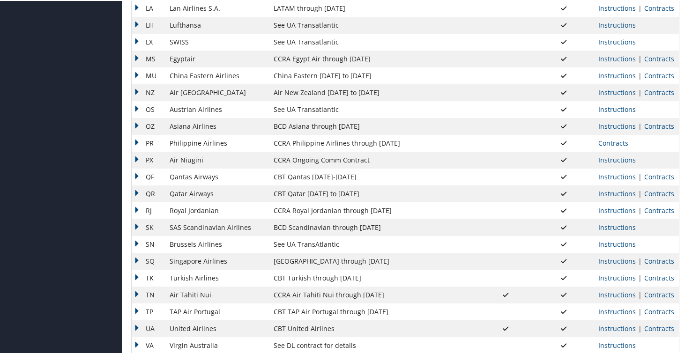
click at [138, 56] on td "MS" at bounding box center [148, 58] width 33 height 17
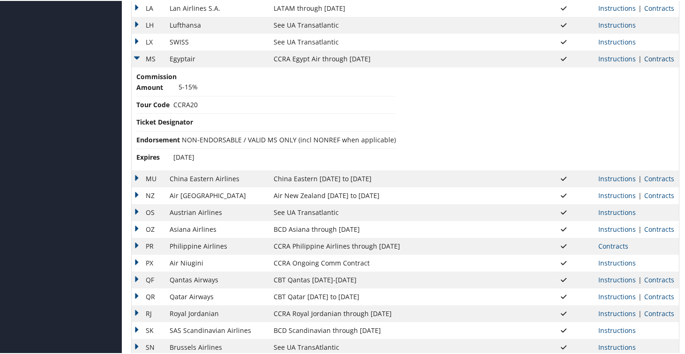
click at [655, 59] on link "Contracts" at bounding box center [659, 57] width 30 height 9
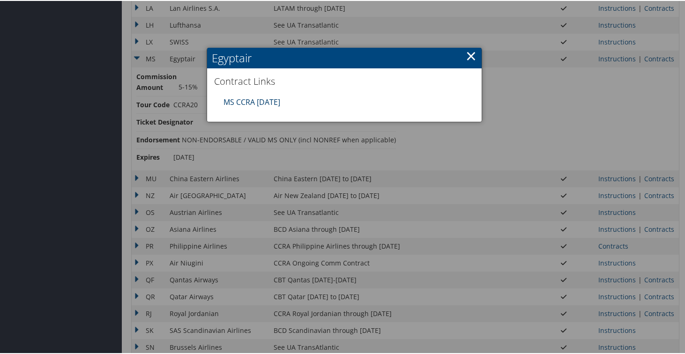
click at [271, 99] on link "MS CCRA [DATE]" at bounding box center [252, 101] width 57 height 10
click at [467, 59] on link "×" at bounding box center [471, 54] width 11 height 19
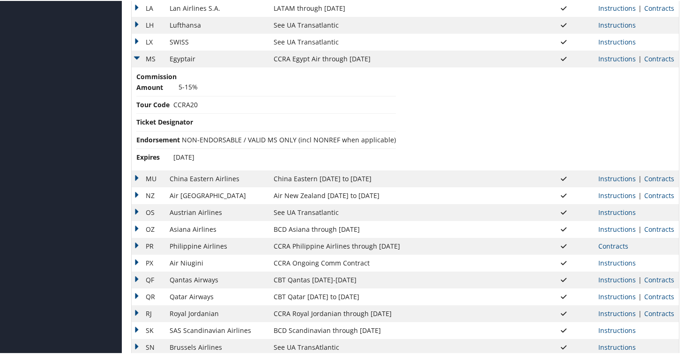
click at [136, 56] on td "MS" at bounding box center [148, 58] width 33 height 17
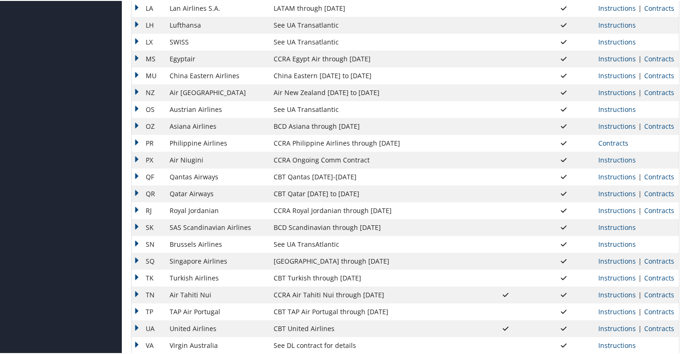
click at [137, 76] on td "MU" at bounding box center [148, 75] width 33 height 17
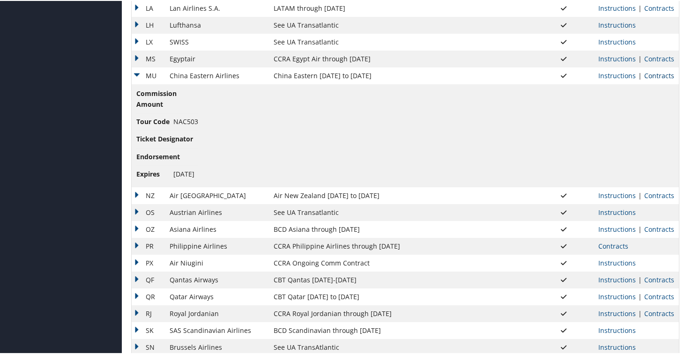
click at [657, 78] on link "Contracts" at bounding box center [659, 74] width 30 height 9
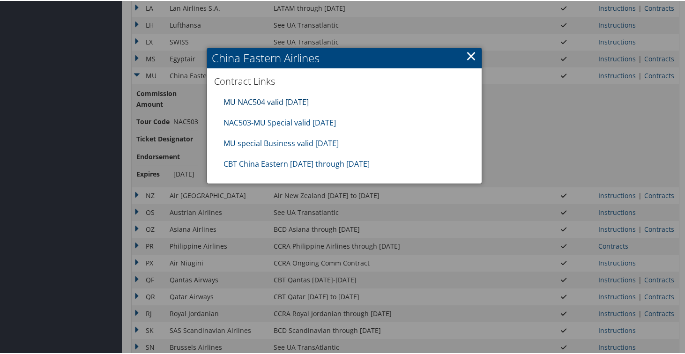
click at [287, 97] on link "MU NAC504 valid [DATE]" at bounding box center [266, 101] width 85 height 10
click at [468, 58] on link "×" at bounding box center [471, 54] width 11 height 19
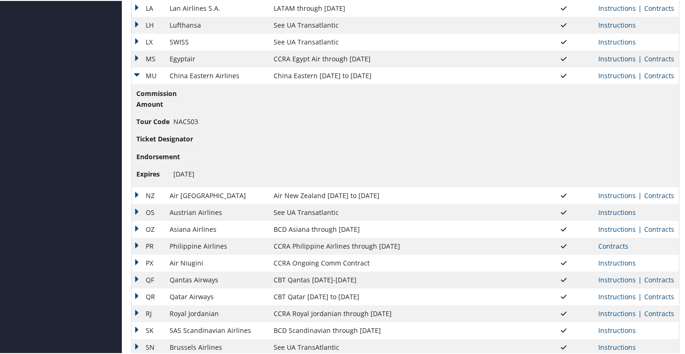
click at [137, 75] on td "MU" at bounding box center [148, 75] width 33 height 17
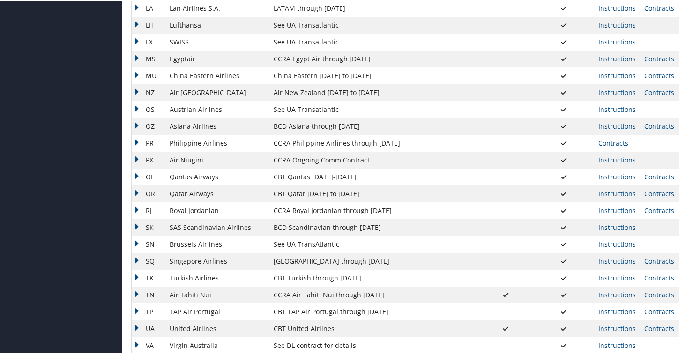
click at [135, 93] on td "NZ" at bounding box center [148, 91] width 33 height 17
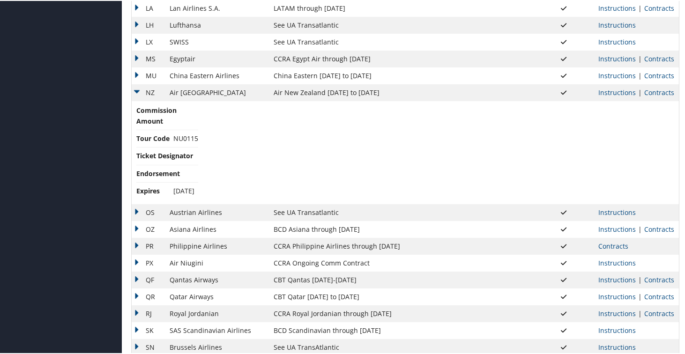
click at [659, 98] on td "Instructions | Contracts" at bounding box center [636, 91] width 85 height 17
click at [659, 90] on link "Contracts" at bounding box center [659, 91] width 30 height 9
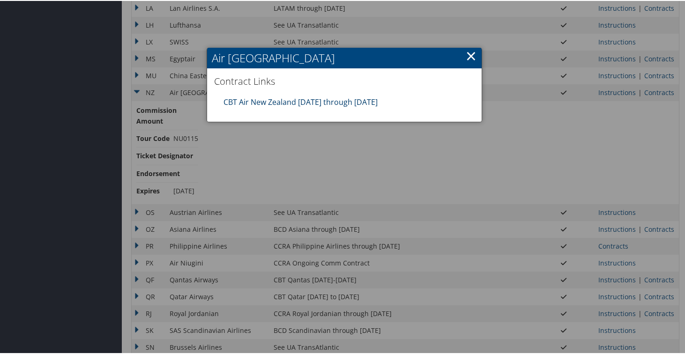
click at [313, 102] on link "CBT Air New Zealand [DATE] through [DATE]" at bounding box center [301, 101] width 154 height 10
click at [468, 55] on link "×" at bounding box center [471, 54] width 11 height 19
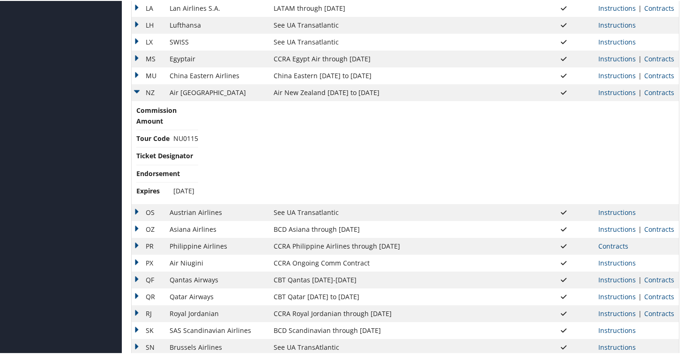
click at [138, 90] on td "NZ" at bounding box center [148, 91] width 33 height 17
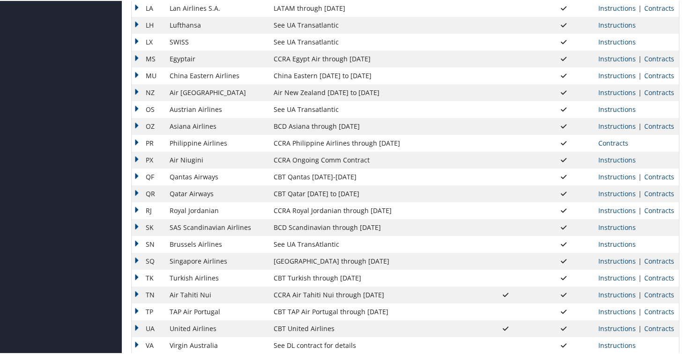
click at [138, 103] on td "OS" at bounding box center [148, 108] width 33 height 17
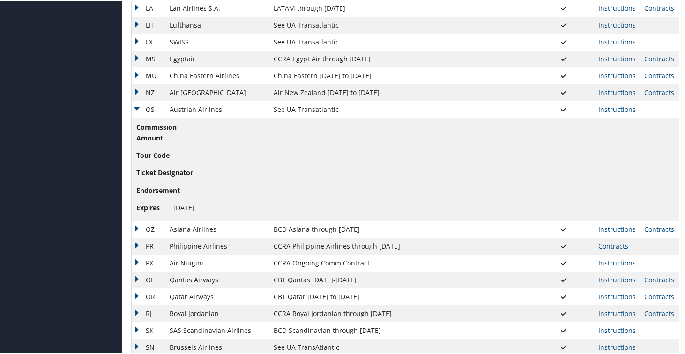
click at [135, 108] on td "OS" at bounding box center [148, 108] width 33 height 17
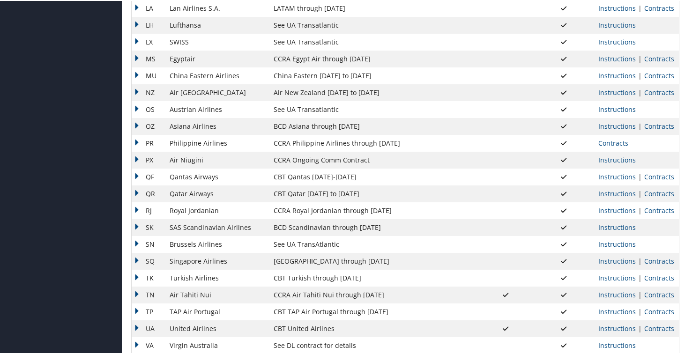
click at [139, 124] on td "OZ" at bounding box center [148, 125] width 33 height 17
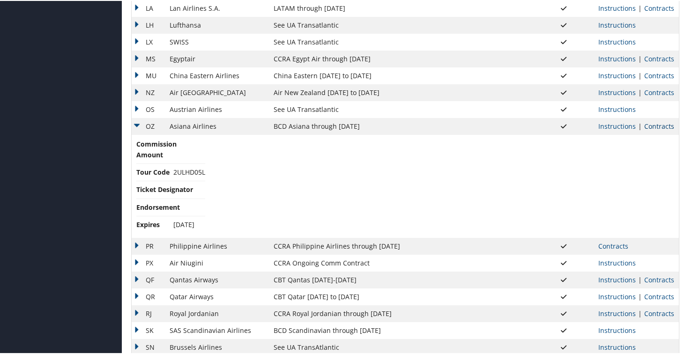
click at [655, 125] on link "Contracts" at bounding box center [659, 125] width 30 height 9
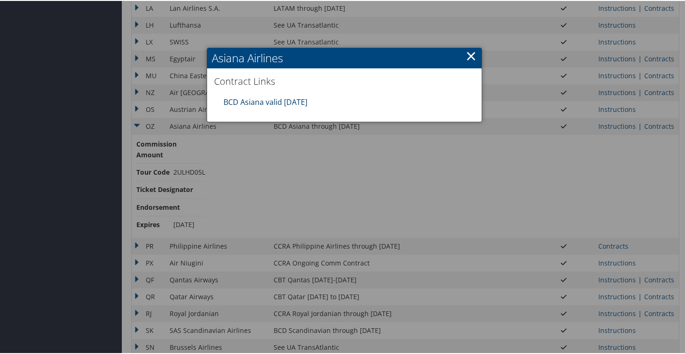
click at [300, 105] on link "BCD Asiana valid [DATE]" at bounding box center [266, 101] width 84 height 10
click at [469, 55] on link "×" at bounding box center [471, 54] width 11 height 19
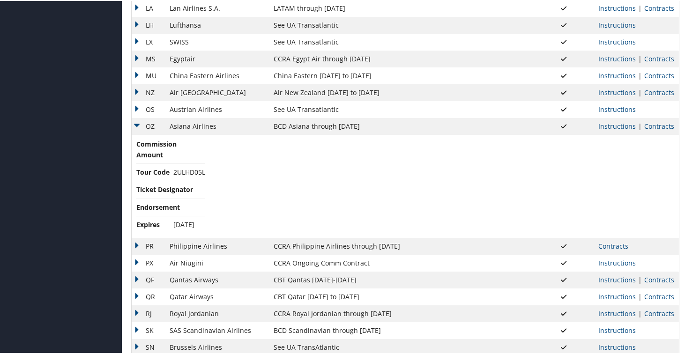
click at [134, 125] on td "OZ" at bounding box center [148, 125] width 33 height 17
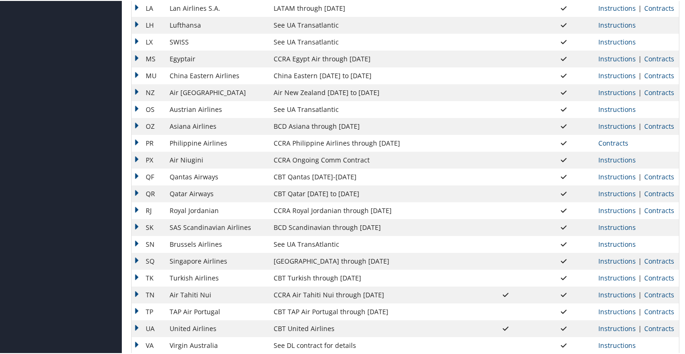
click at [141, 142] on td "PR" at bounding box center [148, 142] width 33 height 17
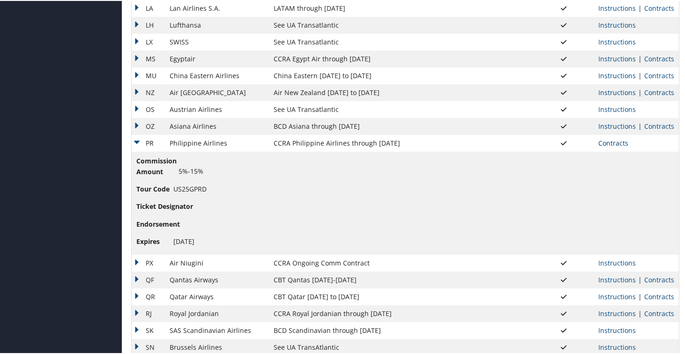
click at [606, 146] on link "Contracts" at bounding box center [613, 142] width 30 height 9
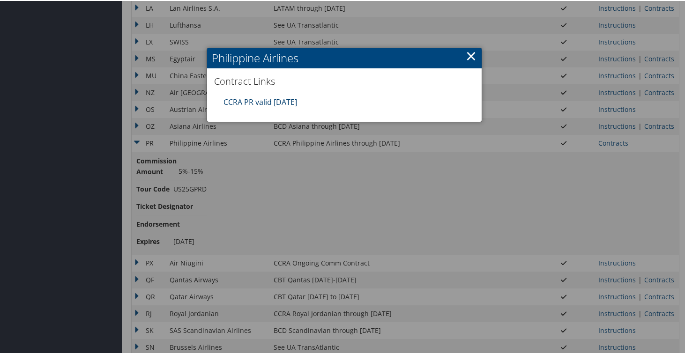
click at [248, 103] on link "CCRA PR valid [DATE]" at bounding box center [261, 101] width 74 height 10
click at [469, 55] on link "×" at bounding box center [471, 54] width 11 height 19
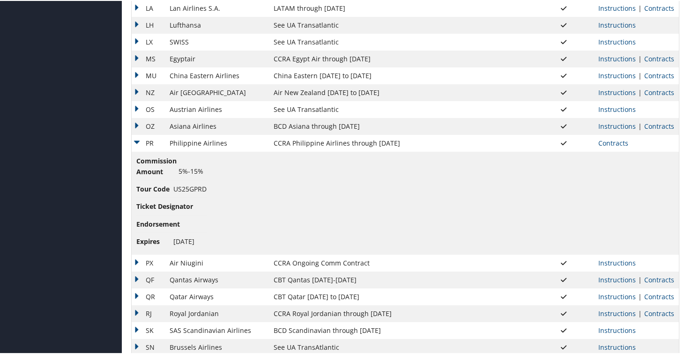
click at [136, 142] on td "PR" at bounding box center [148, 142] width 33 height 17
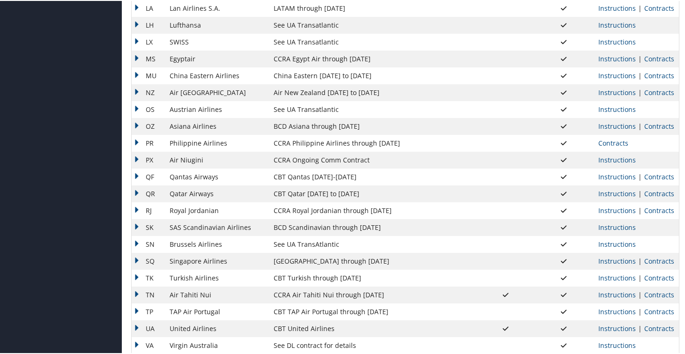
click at [138, 163] on td "PX" at bounding box center [148, 159] width 33 height 17
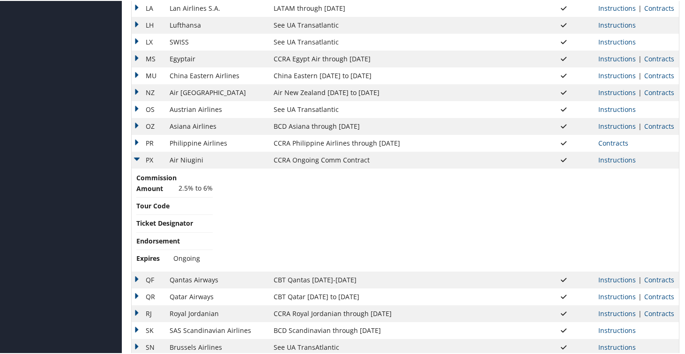
click at [135, 158] on td "PX" at bounding box center [148, 159] width 33 height 17
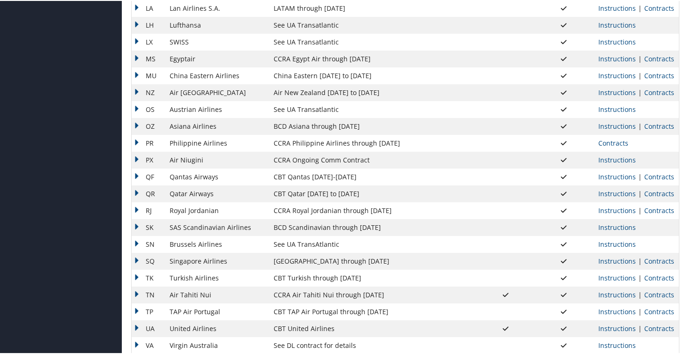
click at [136, 174] on td "QF" at bounding box center [148, 176] width 33 height 17
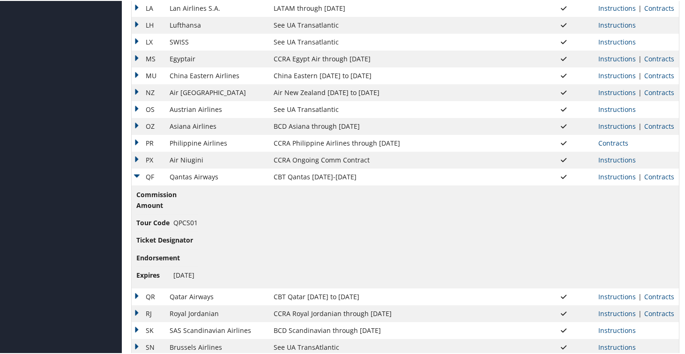
click at [136, 174] on td "QF" at bounding box center [148, 176] width 33 height 17
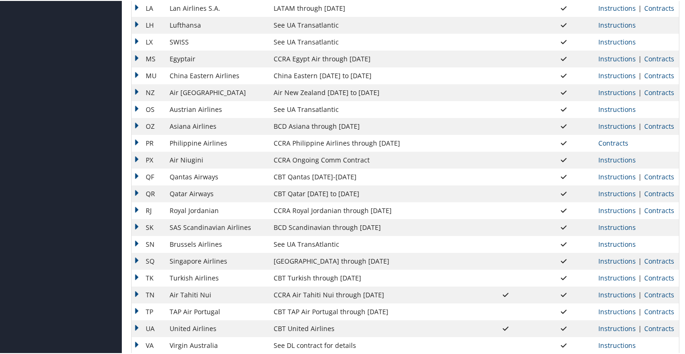
click at [136, 194] on td "QR" at bounding box center [148, 193] width 33 height 17
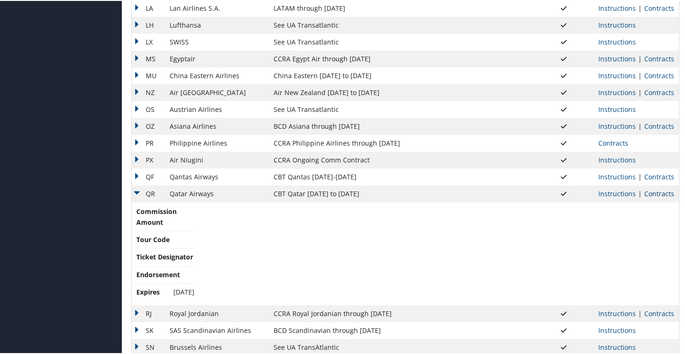
click at [651, 196] on link "Contracts" at bounding box center [659, 192] width 30 height 9
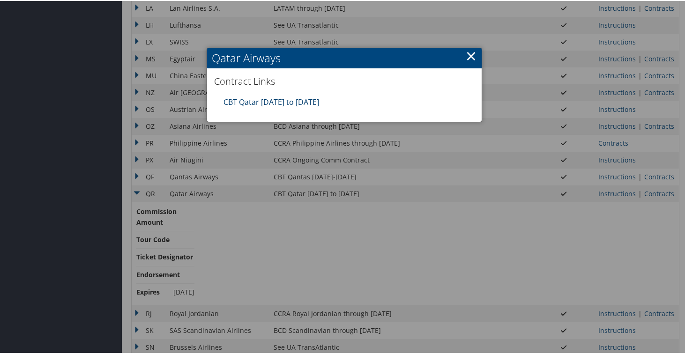
click at [238, 103] on link "CBT Qatar [DATE] to [DATE]" at bounding box center [272, 101] width 96 height 10
click at [468, 55] on link "×" at bounding box center [471, 54] width 11 height 19
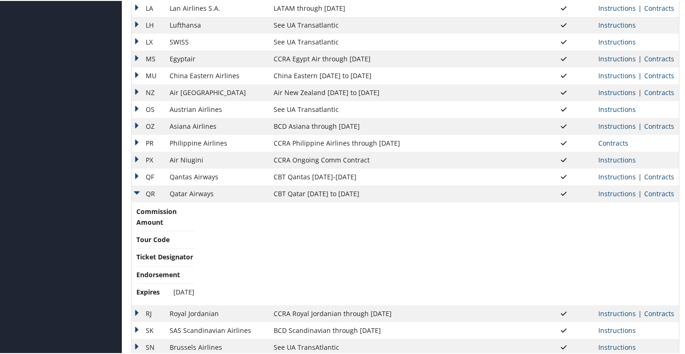
click at [136, 193] on td "QR" at bounding box center [148, 193] width 33 height 17
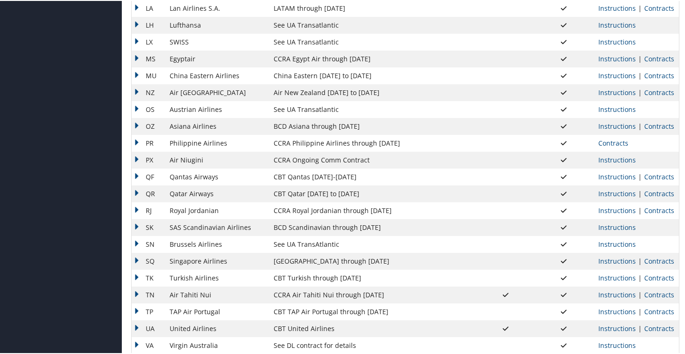
click at [134, 209] on td "RJ" at bounding box center [148, 209] width 33 height 17
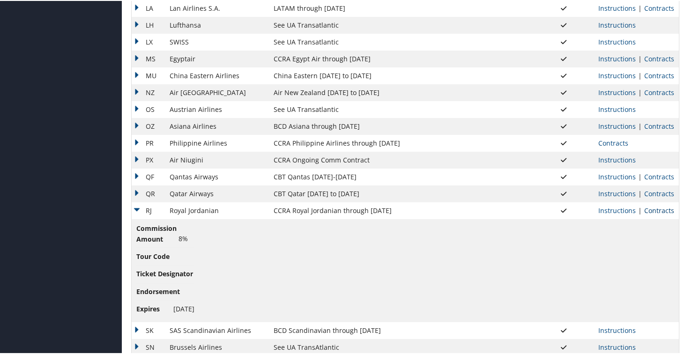
click at [667, 209] on link "Contracts" at bounding box center [659, 209] width 30 height 9
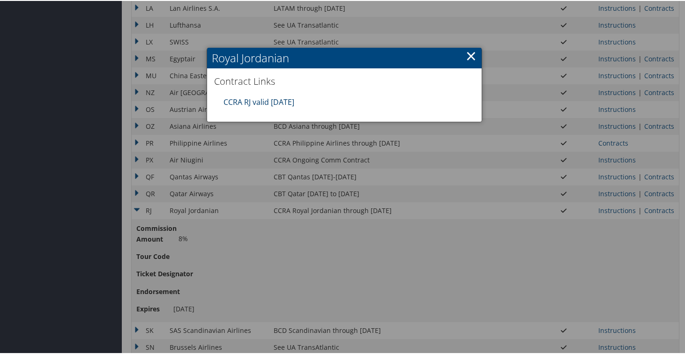
click at [274, 101] on link "CCRA RJ valid [DATE]" at bounding box center [259, 101] width 71 height 10
click at [469, 53] on link "×" at bounding box center [471, 54] width 11 height 19
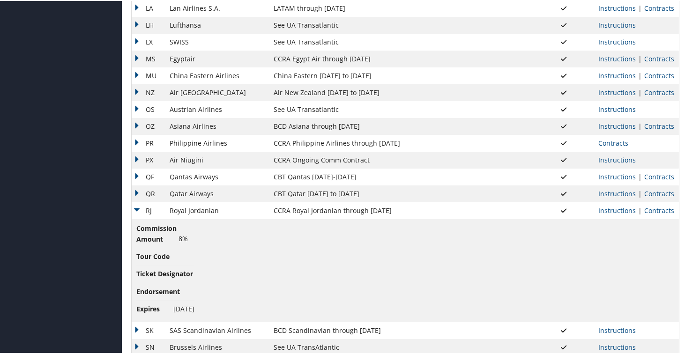
click at [138, 209] on td "RJ" at bounding box center [148, 209] width 33 height 17
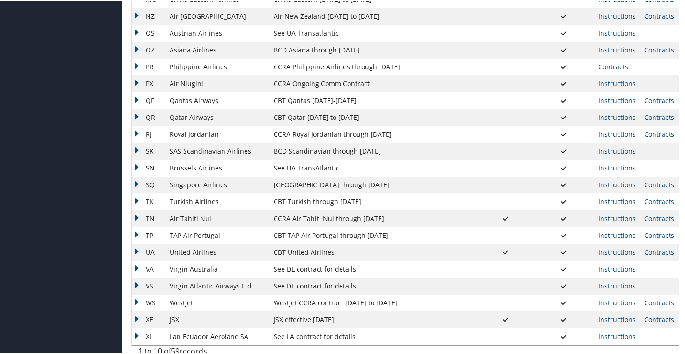
scroll to position [741, 0]
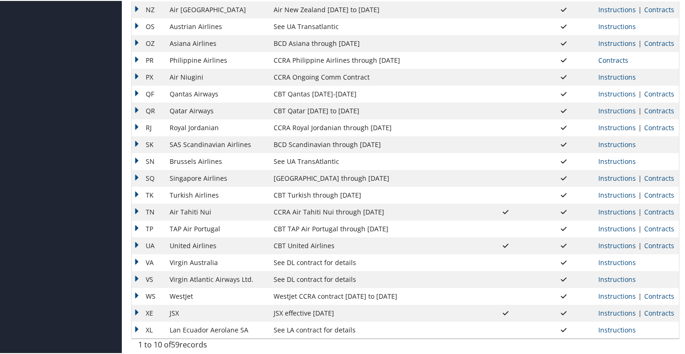
click at [139, 142] on td "SK" at bounding box center [148, 143] width 33 height 17
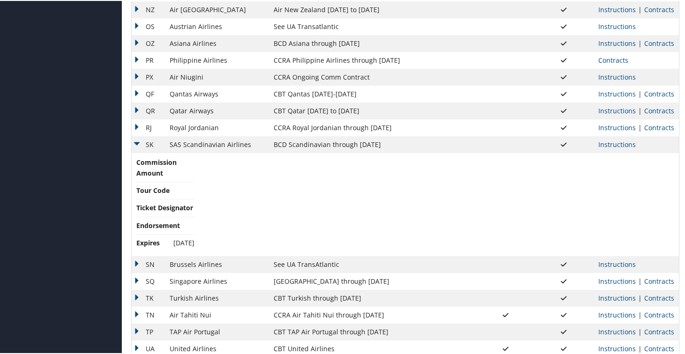
click at [137, 140] on td "SK" at bounding box center [148, 143] width 33 height 17
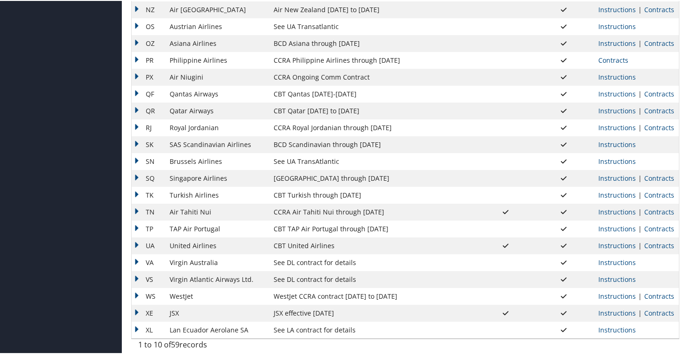
click at [137, 140] on td "SK" at bounding box center [148, 143] width 33 height 17
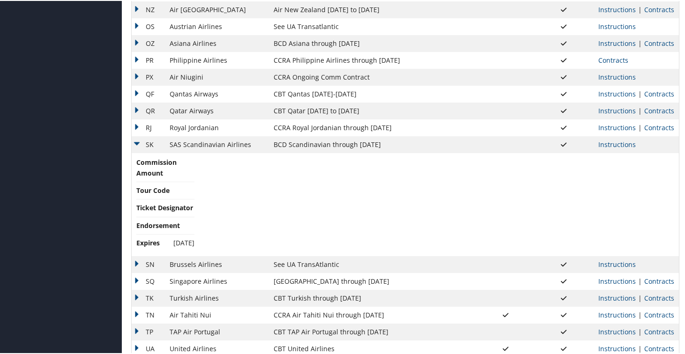
click at [137, 141] on td "SK" at bounding box center [148, 143] width 33 height 17
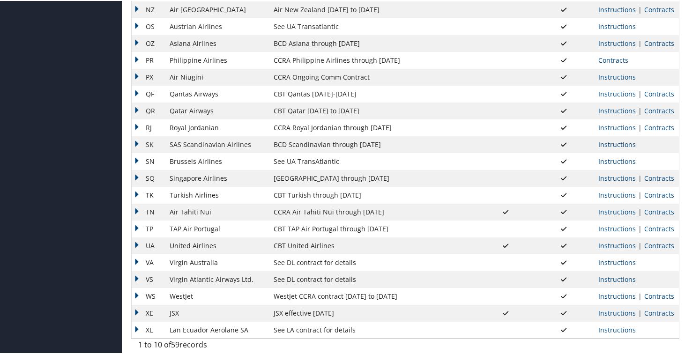
click at [605, 142] on link "Instructions" at bounding box center [616, 143] width 37 height 9
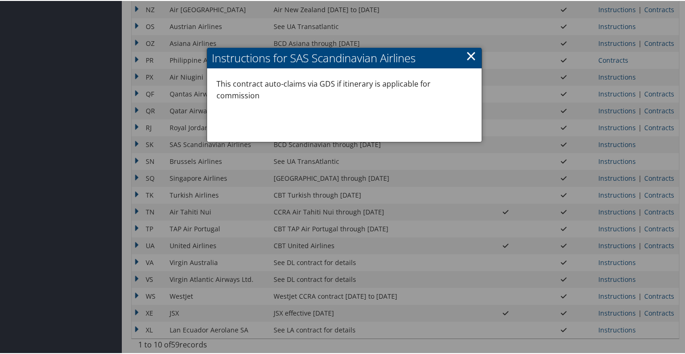
click at [468, 56] on link "×" at bounding box center [471, 54] width 11 height 19
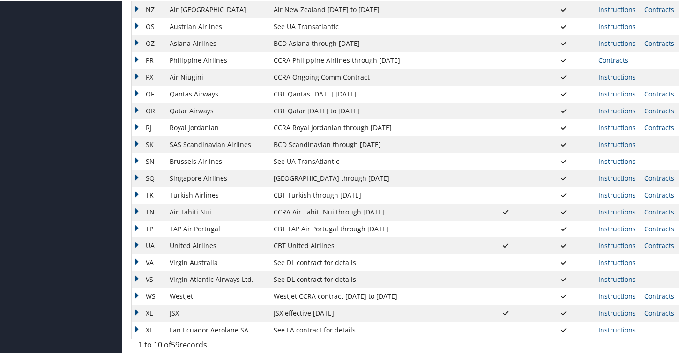
click at [137, 164] on td "SN" at bounding box center [148, 160] width 33 height 17
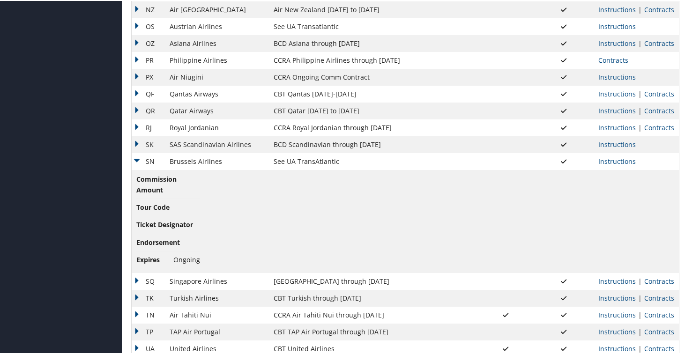
click at [137, 164] on td "SN" at bounding box center [148, 160] width 33 height 17
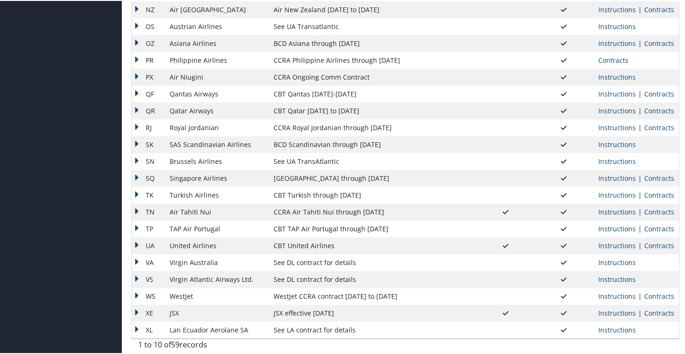
click at [137, 176] on td "SQ" at bounding box center [148, 177] width 33 height 17
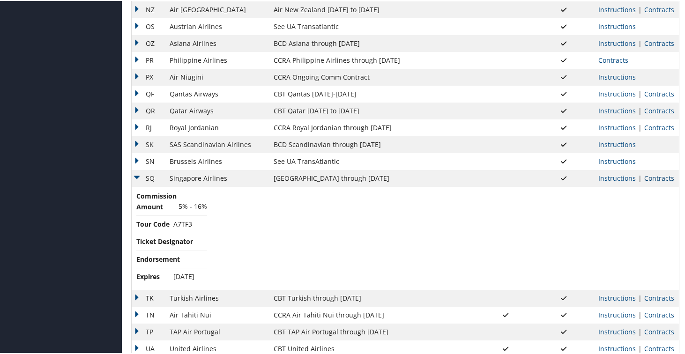
click at [655, 176] on link "Contracts" at bounding box center [659, 177] width 30 height 9
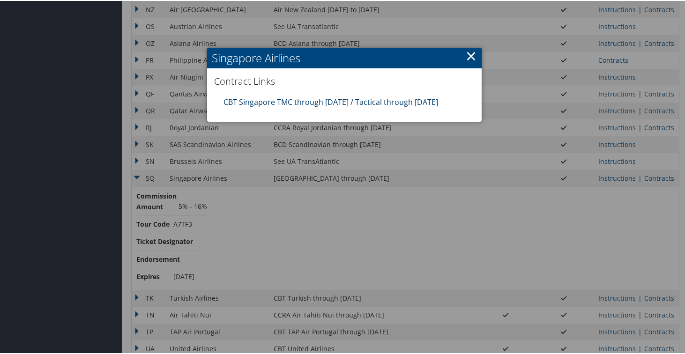
click at [243, 101] on link "CBT Singapore TMC through [DATE] / Tactical through [DATE]" at bounding box center [331, 101] width 215 height 10
click at [469, 53] on link "×" at bounding box center [471, 54] width 11 height 19
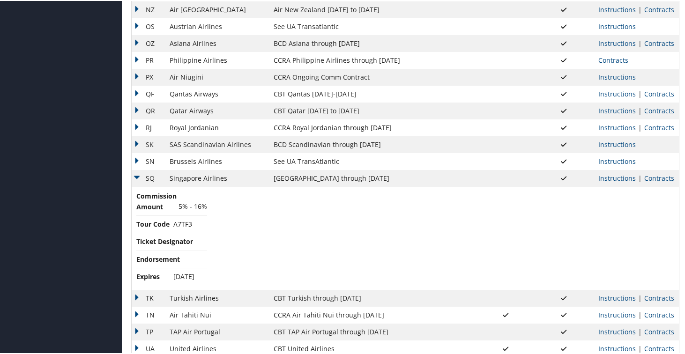
click at [142, 178] on td "SQ" at bounding box center [148, 177] width 33 height 17
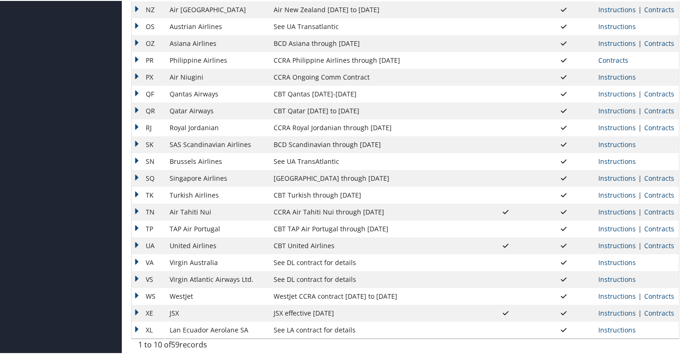
click at [135, 195] on td "TK" at bounding box center [148, 194] width 33 height 17
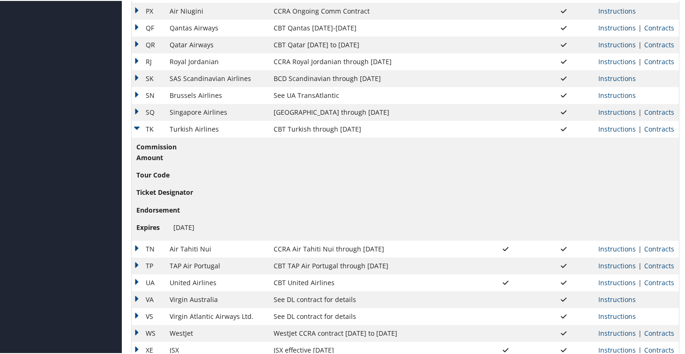
scroll to position [843, 0]
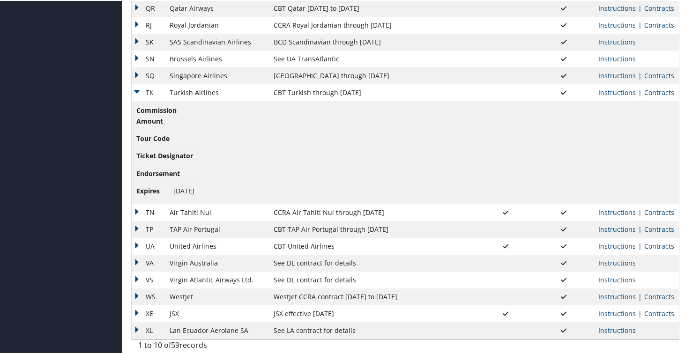
click at [650, 94] on link "Contracts" at bounding box center [659, 91] width 30 height 9
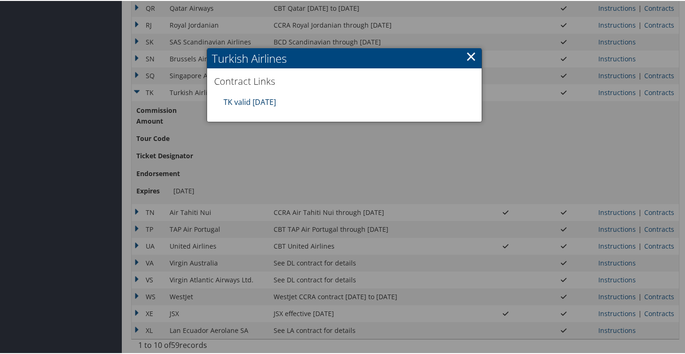
click at [269, 102] on link "TK valid [DATE]" at bounding box center [250, 101] width 52 height 10
click at [470, 54] on link "×" at bounding box center [471, 55] width 11 height 19
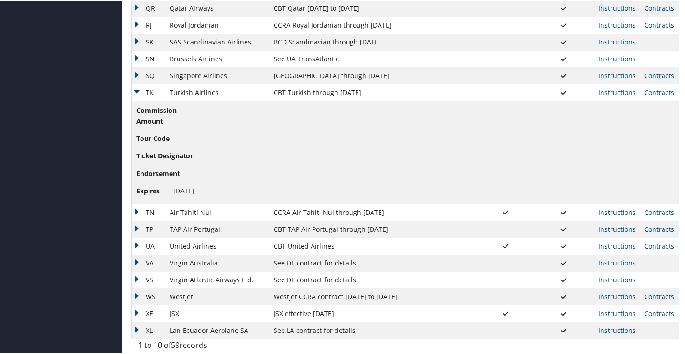
click at [132, 91] on td "TK" at bounding box center [148, 91] width 33 height 17
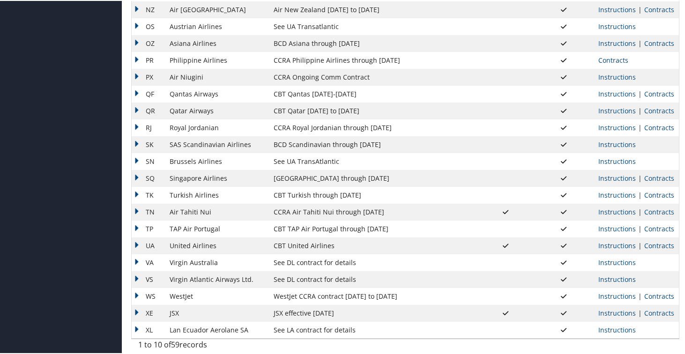
scroll to position [741, 0]
click at [135, 210] on td "TN" at bounding box center [148, 211] width 33 height 17
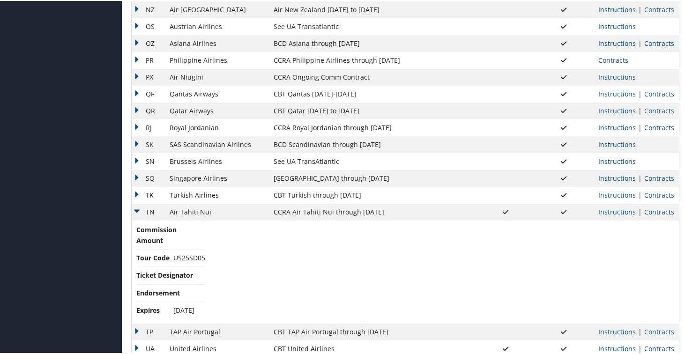
click at [658, 212] on link "Contracts" at bounding box center [659, 211] width 30 height 9
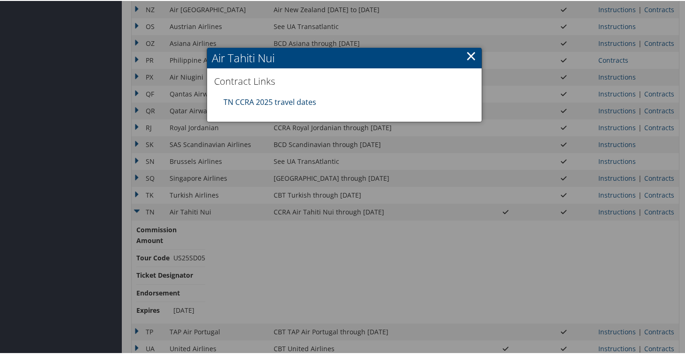
click at [294, 101] on link "TN CCRA 2025 travel dates" at bounding box center [270, 101] width 93 height 10
click at [466, 56] on link "×" at bounding box center [471, 54] width 11 height 19
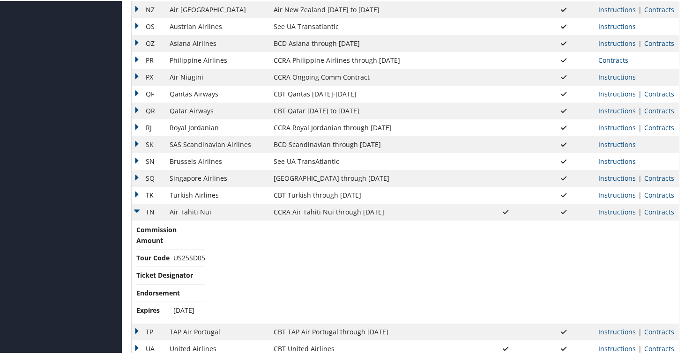
click at [138, 210] on td "TN" at bounding box center [148, 211] width 33 height 17
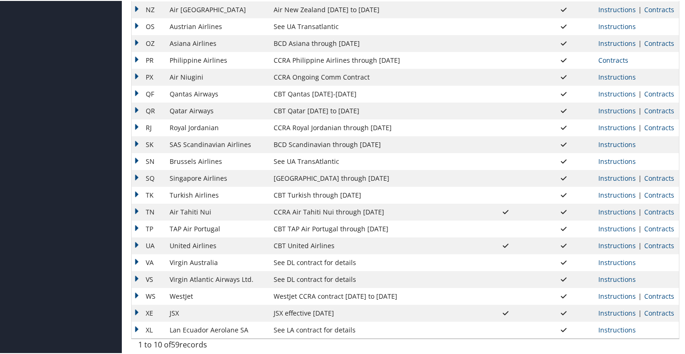
click at [132, 230] on td "TP" at bounding box center [148, 228] width 33 height 17
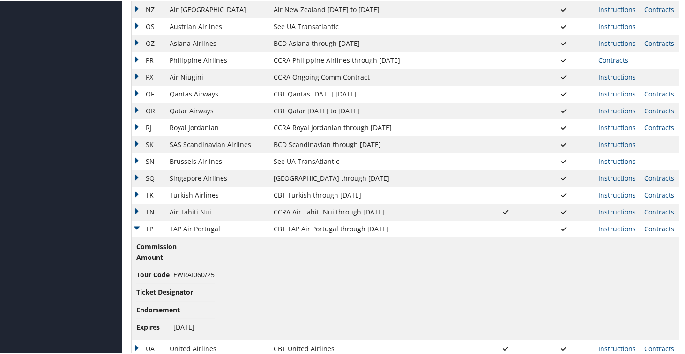
click at [667, 230] on link "Contracts" at bounding box center [659, 228] width 30 height 9
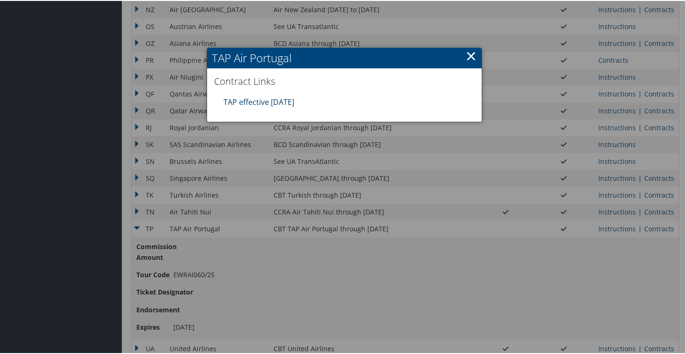
click at [285, 104] on link "TAP effective [DATE]" at bounding box center [259, 101] width 71 height 10
click at [469, 54] on link "×" at bounding box center [471, 54] width 11 height 19
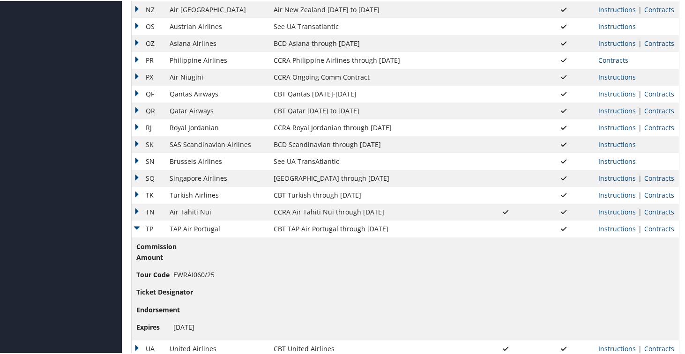
click at [137, 228] on td "TP" at bounding box center [148, 228] width 33 height 17
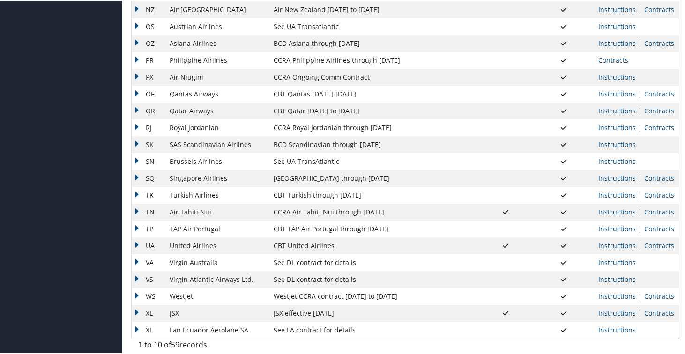
click at [139, 246] on td "UA" at bounding box center [148, 245] width 33 height 17
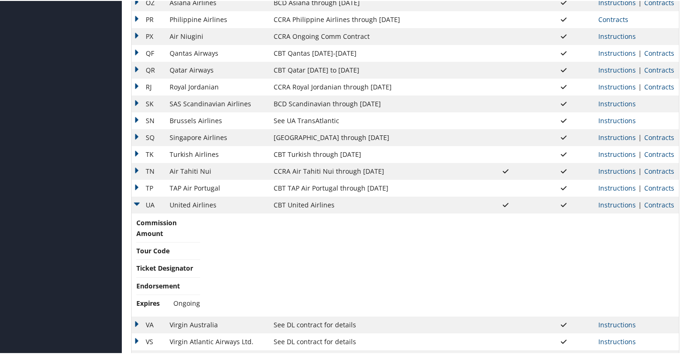
scroll to position [843, 0]
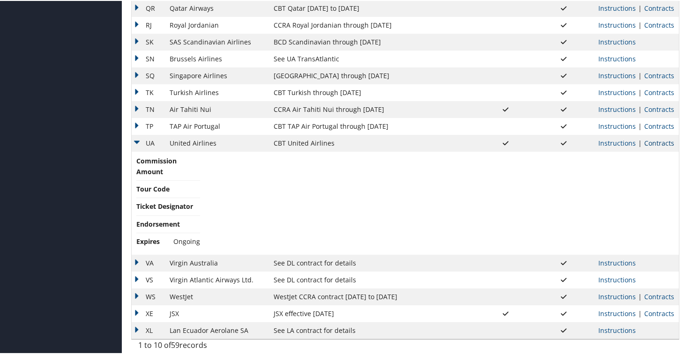
click at [648, 142] on link "Contracts" at bounding box center [659, 142] width 30 height 9
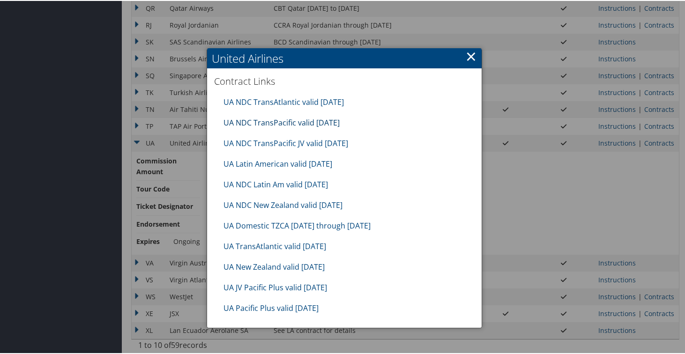
click at [307, 123] on link "UA NDC TransPacific valid [DATE]" at bounding box center [282, 122] width 116 height 10
click at [470, 51] on link "×" at bounding box center [471, 55] width 11 height 19
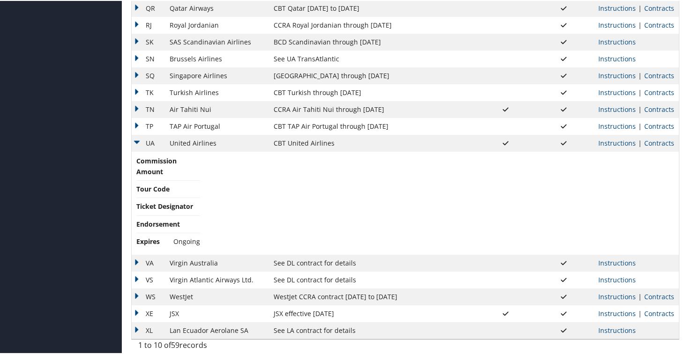
click at [135, 143] on td "UA" at bounding box center [148, 142] width 33 height 17
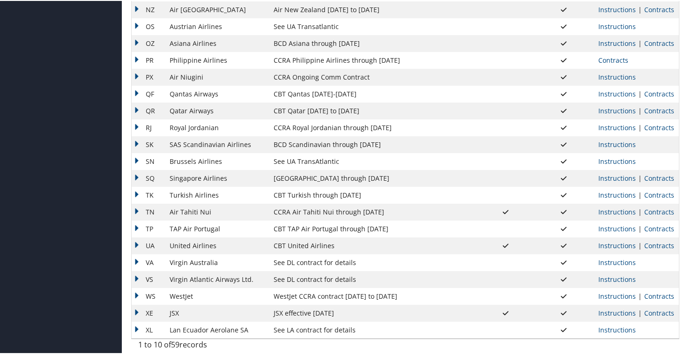
click at [136, 260] on td "VA" at bounding box center [148, 261] width 33 height 17
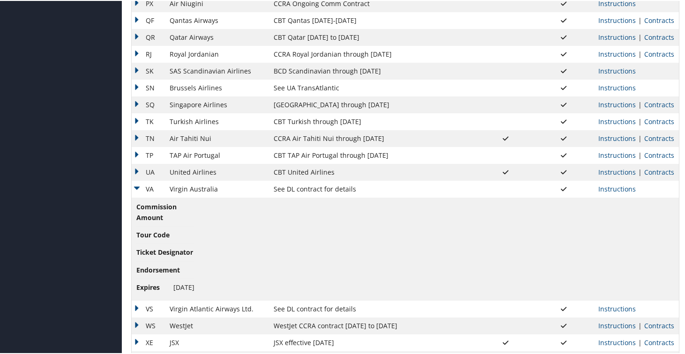
scroll to position [843, 0]
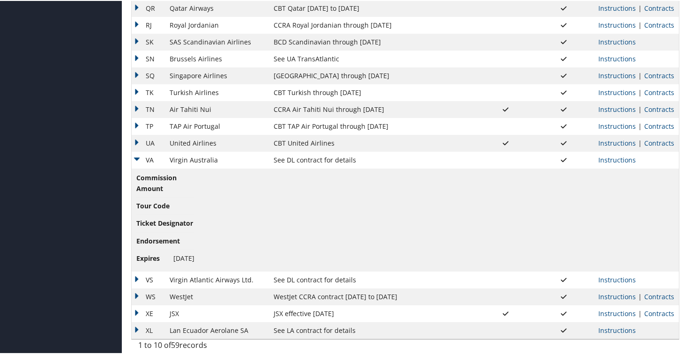
click at [138, 158] on td "VA" at bounding box center [148, 159] width 33 height 17
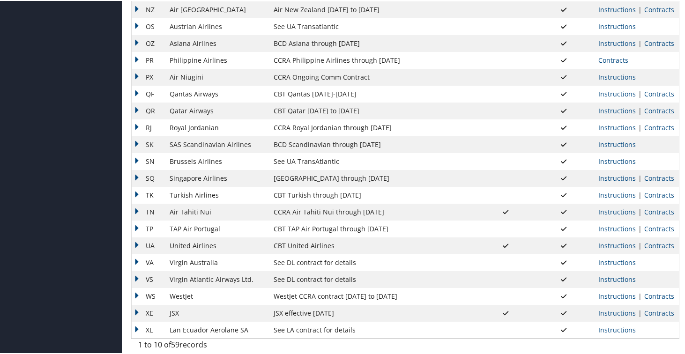
scroll to position [741, 0]
click at [135, 279] on td "VS" at bounding box center [148, 278] width 33 height 17
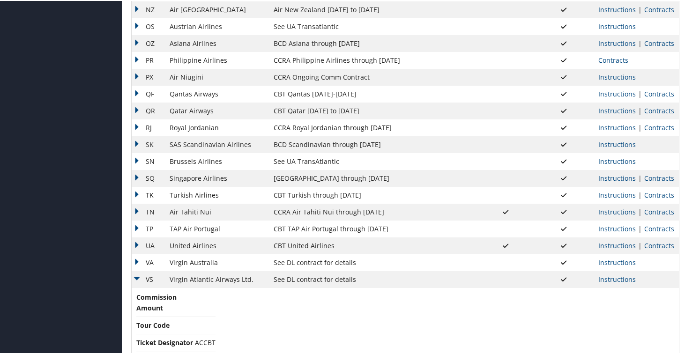
click at [141, 281] on td "VS" at bounding box center [148, 278] width 33 height 17
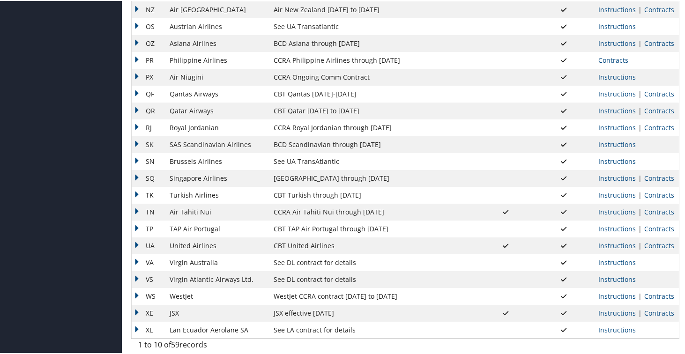
click at [135, 294] on td "WS" at bounding box center [148, 295] width 33 height 17
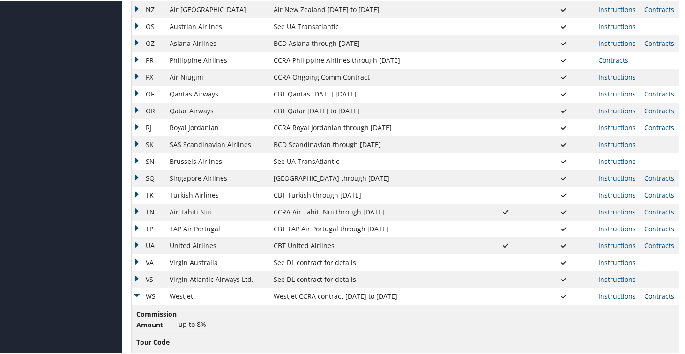
click at [654, 296] on link "Contracts" at bounding box center [659, 295] width 30 height 9
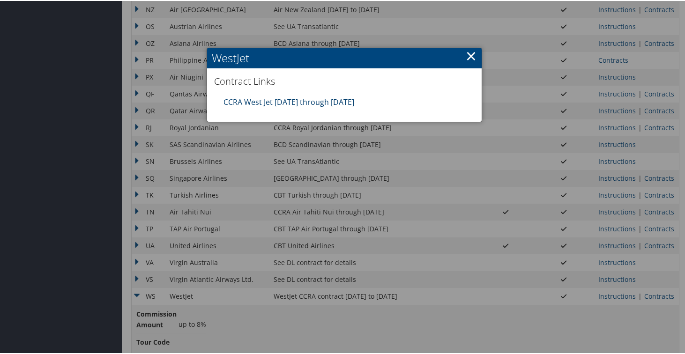
click at [287, 99] on link "CCRA West Jet [DATE] through [DATE]" at bounding box center [289, 101] width 131 height 10
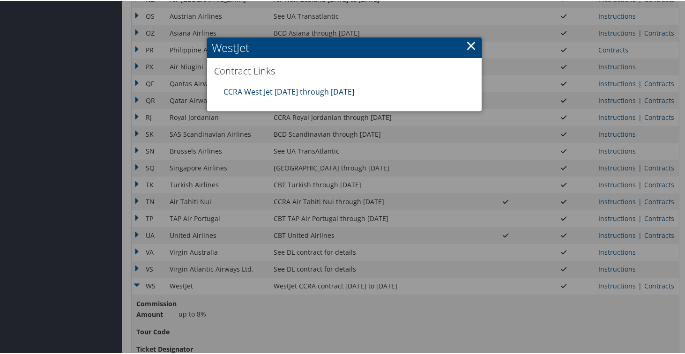
scroll to position [758, 0]
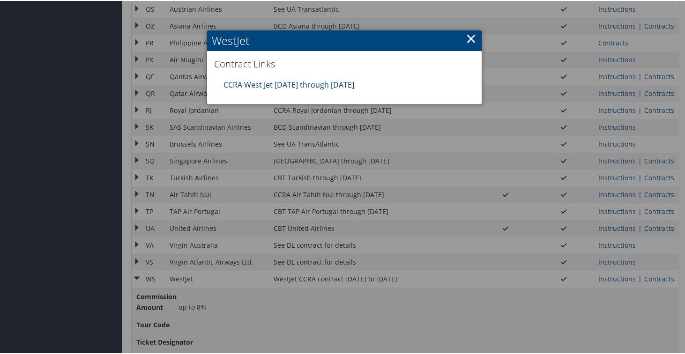
click at [395, 120] on div at bounding box center [344, 177] width 689 height 354
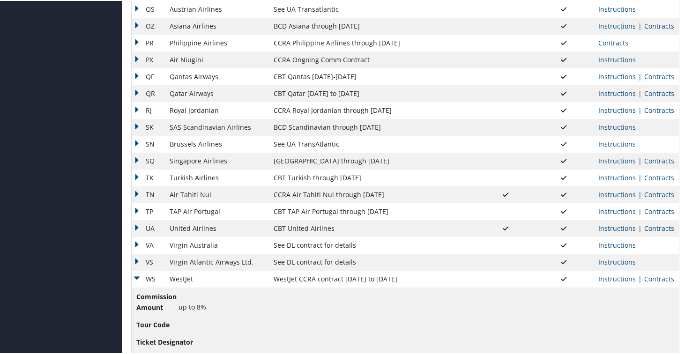
click at [136, 281] on td "WS" at bounding box center [148, 278] width 33 height 17
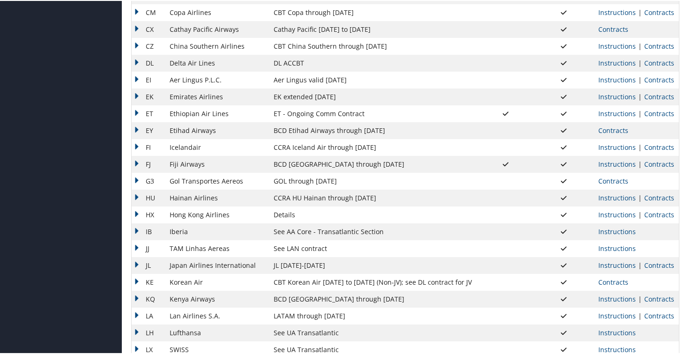
scroll to position [292, 0]
